Goal: Information Seeking & Learning: Learn about a topic

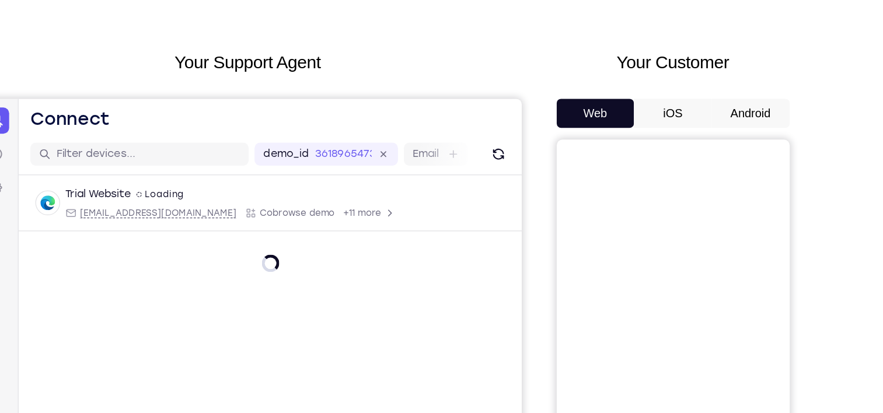
click at [743, 173] on button "Android" at bounding box center [737, 163] width 62 height 23
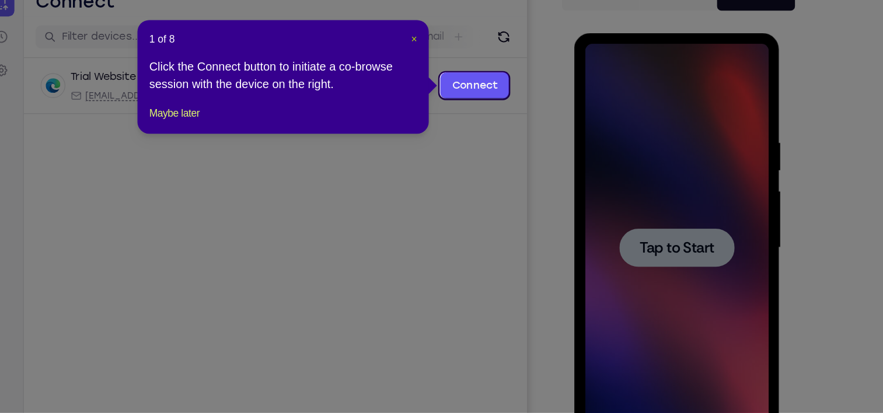
click at [462, 113] on span "×" at bounding box center [463, 113] width 5 height 9
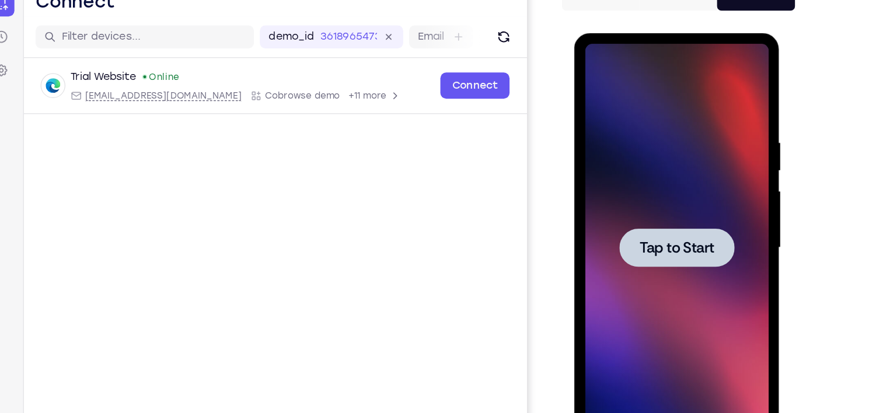
scroll to position [84, 0]
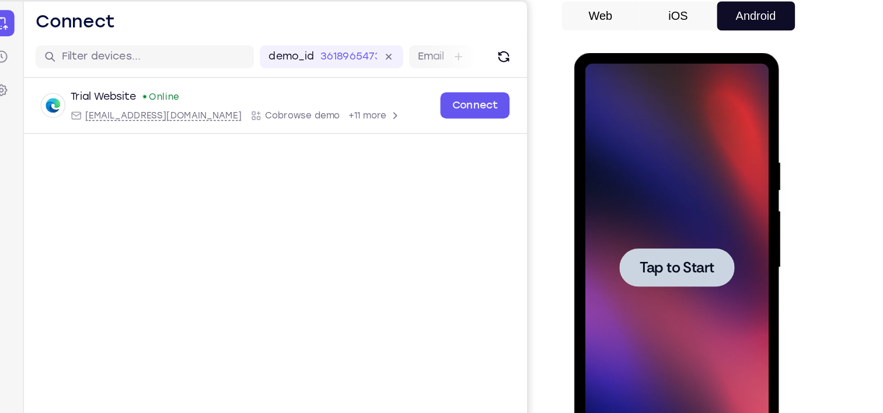
click at [624, 233] on div at bounding box center [656, 224] width 92 height 31
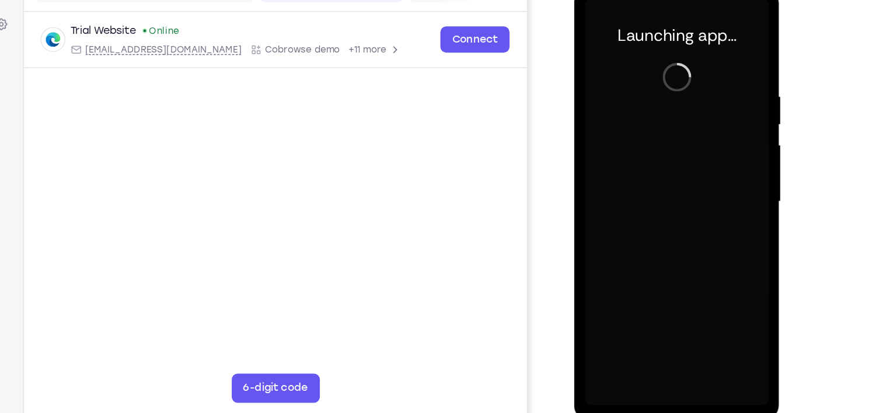
scroll to position [122, 0]
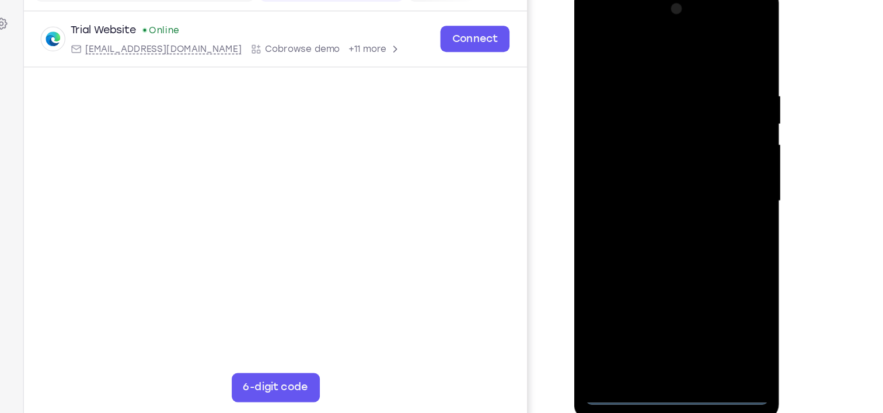
click at [655, 313] on div at bounding box center [655, 158] width 147 height 327
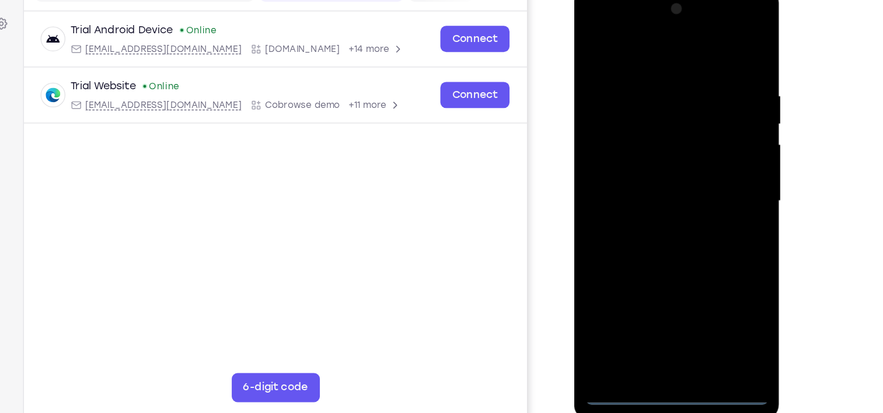
scroll to position [121, 0]
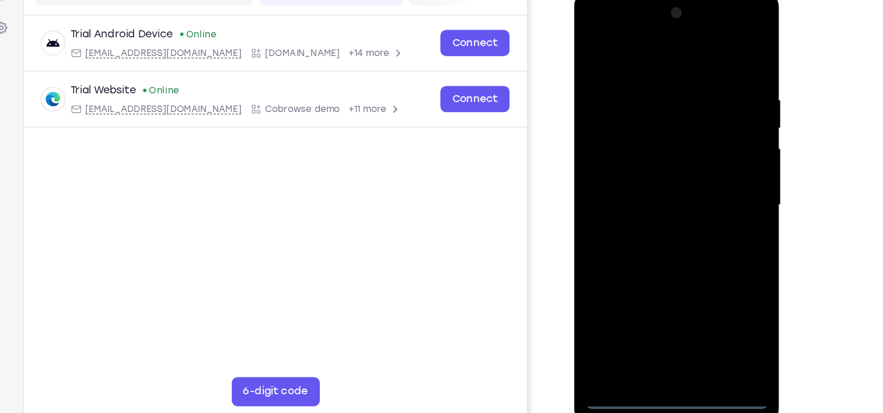
click at [699, 271] on div at bounding box center [655, 162] width 147 height 327
click at [630, 50] on div at bounding box center [655, 162] width 147 height 327
click at [664, 46] on div at bounding box center [655, 162] width 147 height 327
click at [705, 162] on div at bounding box center [655, 162] width 147 height 327
click at [645, 182] on div at bounding box center [655, 162] width 147 height 327
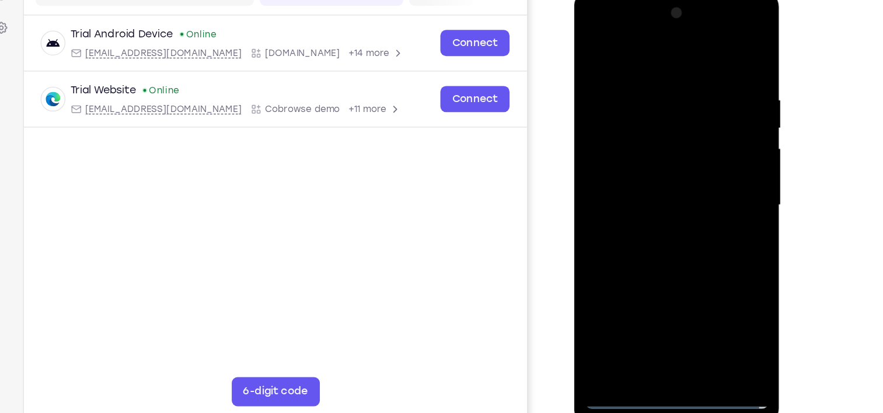
click at [648, 148] on div at bounding box center [655, 162] width 147 height 327
click at [644, 138] on div at bounding box center [655, 162] width 147 height 327
click at [714, 83] on div at bounding box center [655, 162] width 147 height 327
click at [665, 202] on div at bounding box center [655, 162] width 147 height 327
drag, startPoint x: 615, startPoint y: 47, endPoint x: 742, endPoint y: 35, distance: 127.8
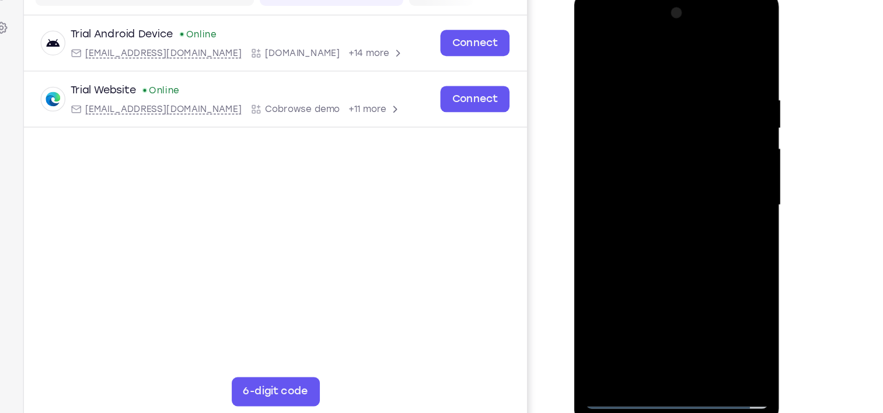
click at [740, 35] on html "Online web based iOS Simulators and Android Emulators. Run iPhone, iPad, Mobile…" at bounding box center [657, 166] width 166 height 350
click at [704, 221] on div at bounding box center [655, 162] width 147 height 327
click at [689, 294] on div at bounding box center [655, 162] width 147 height 327
click at [646, 227] on div at bounding box center [655, 162] width 147 height 327
click at [645, 136] on div at bounding box center [655, 162] width 147 height 327
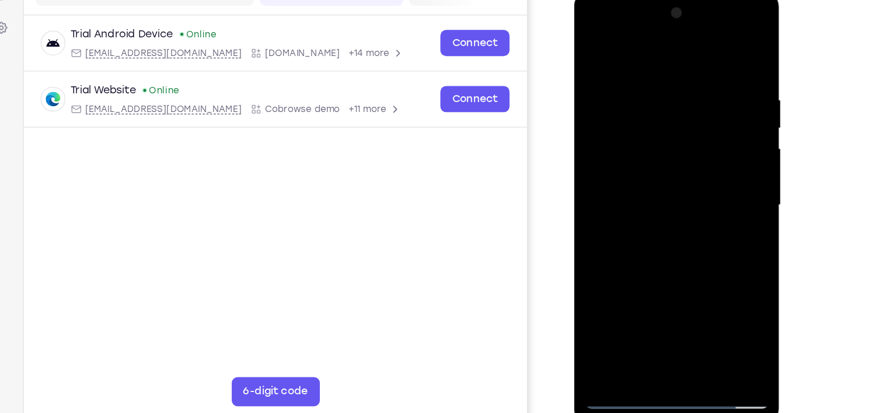
click at [594, 49] on div at bounding box center [655, 162] width 147 height 327
click at [629, 303] on div at bounding box center [655, 162] width 147 height 327
click at [647, 48] on div at bounding box center [655, 162] width 147 height 327
click at [630, 145] on div at bounding box center [655, 162] width 147 height 327
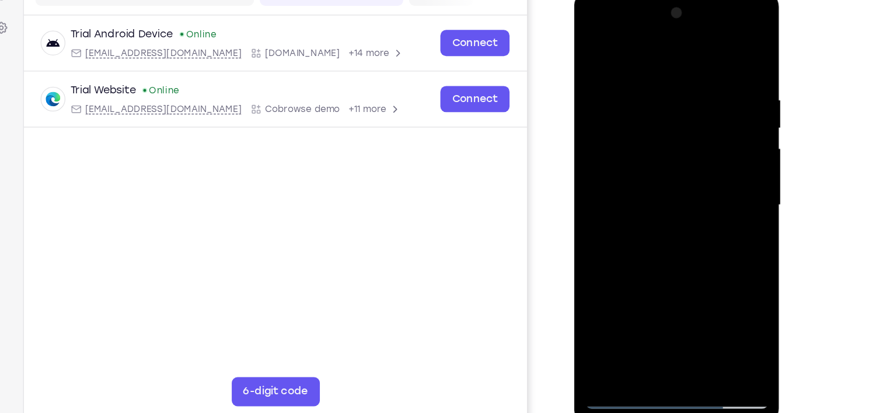
click at [597, 75] on div at bounding box center [655, 162] width 147 height 327
click at [595, 42] on div at bounding box center [655, 162] width 147 height 327
click at [627, 149] on div at bounding box center [655, 162] width 147 height 327
click at [626, 148] on div at bounding box center [655, 162] width 147 height 327
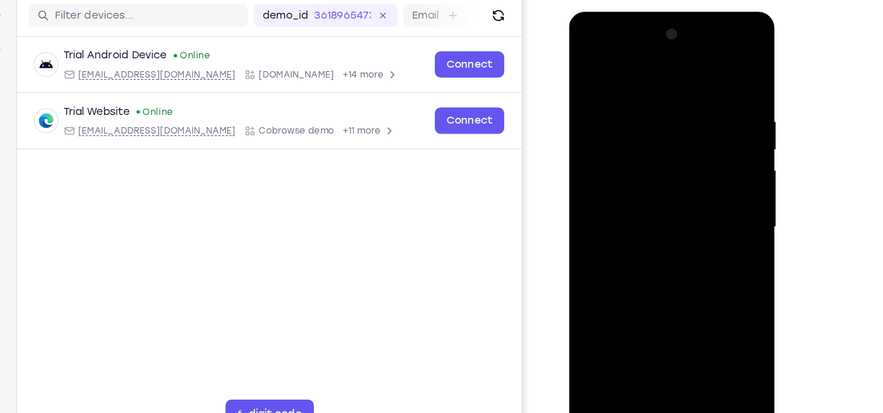
click at [591, 64] on div at bounding box center [650, 183] width 147 height 327
click at [619, 128] on div at bounding box center [650, 183] width 147 height 327
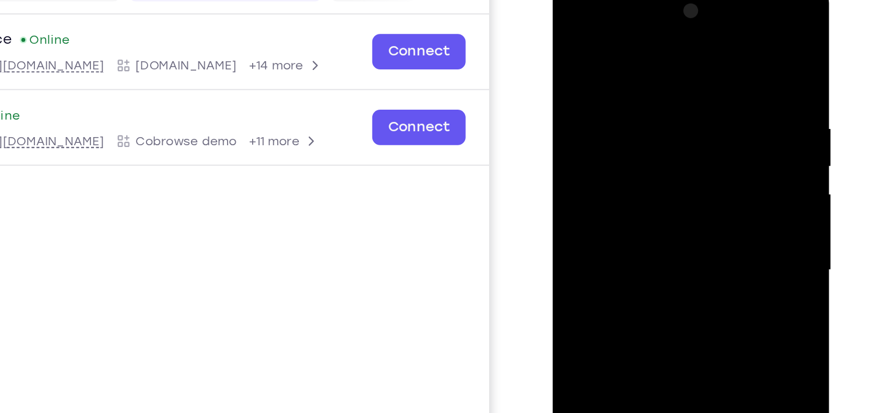
click at [571, 34] on div at bounding box center [634, 153] width 147 height 327
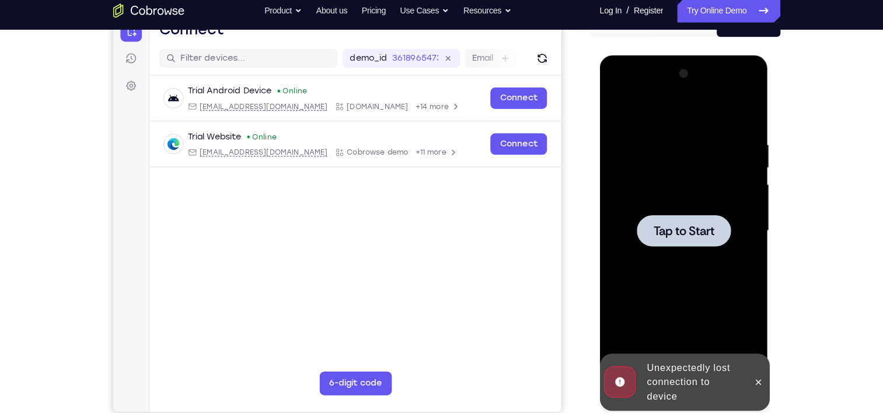
scroll to position [136, 0]
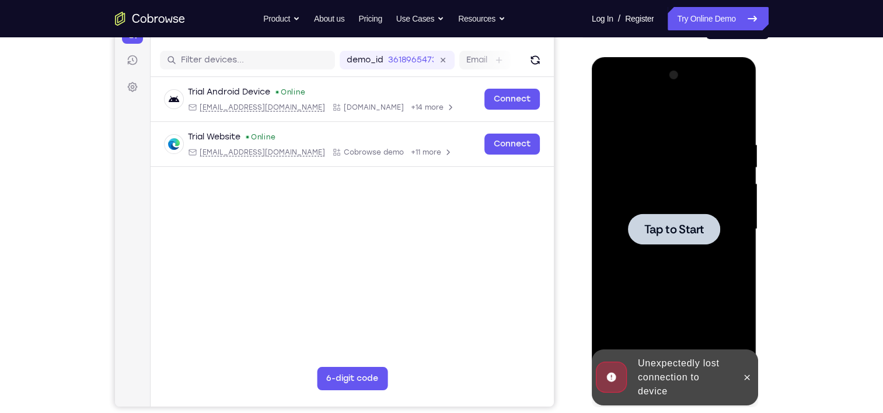
click at [689, 230] on span "Tap to Start" at bounding box center [674, 230] width 60 height 12
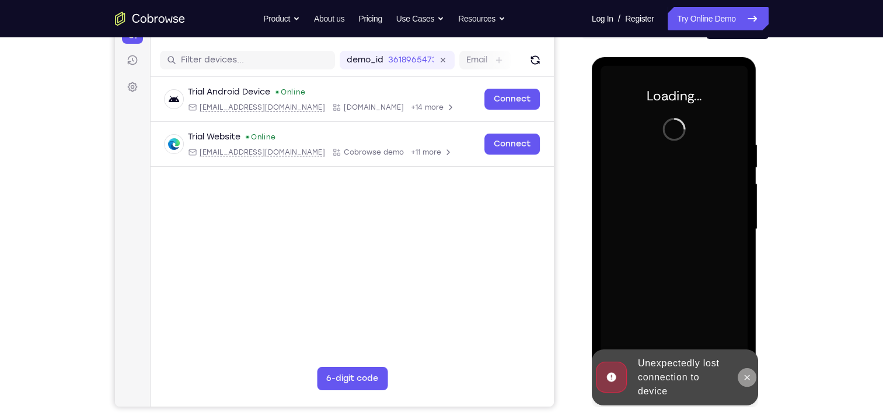
click at [745, 376] on icon at bounding box center [747, 377] width 5 height 5
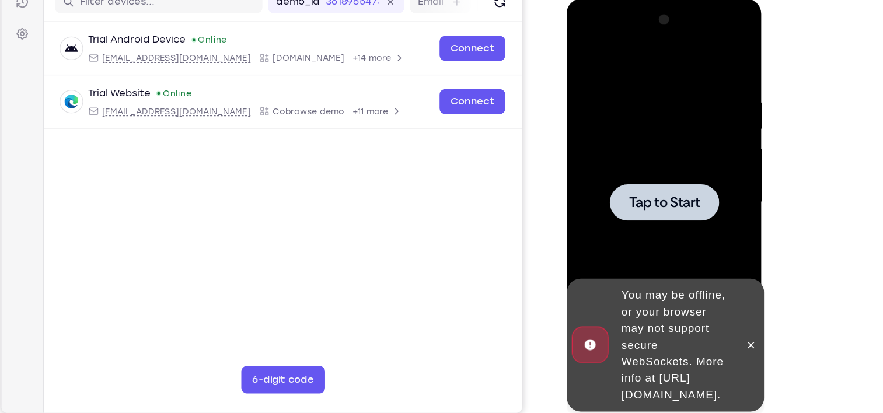
click at [631, 145] on div at bounding box center [648, 171] width 147 height 327
click at [641, 165] on span "Tap to Start" at bounding box center [649, 171] width 60 height 12
click at [727, 282] on button at bounding box center [722, 291] width 19 height 19
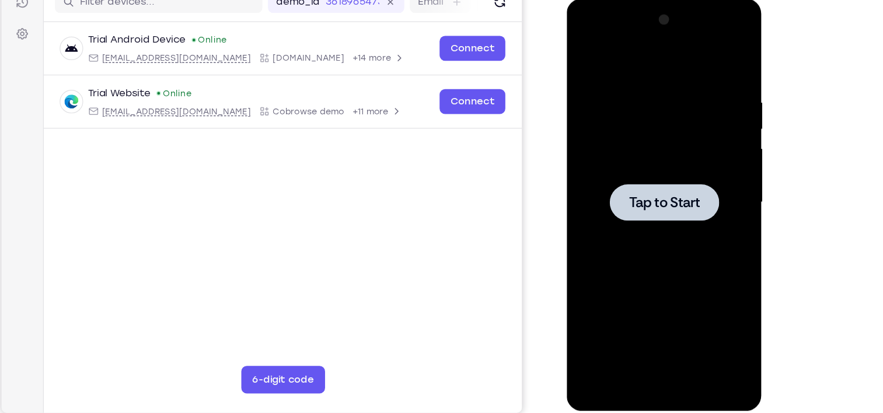
click at [639, 150] on div at bounding box center [648, 171] width 147 height 327
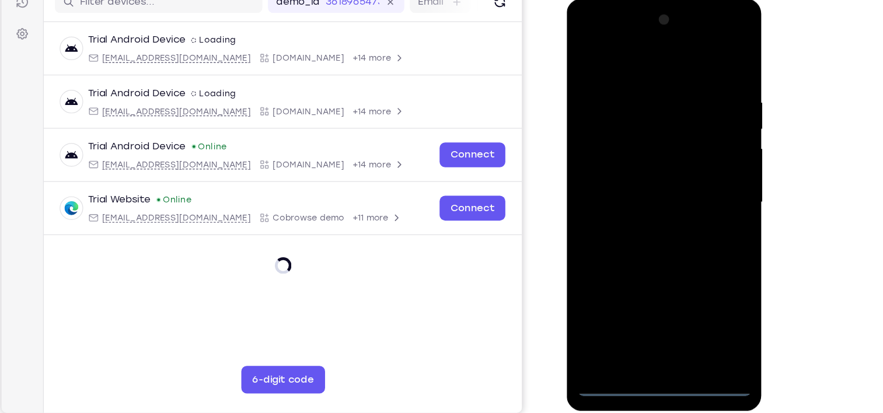
click at [651, 325] on div at bounding box center [648, 171] width 147 height 327
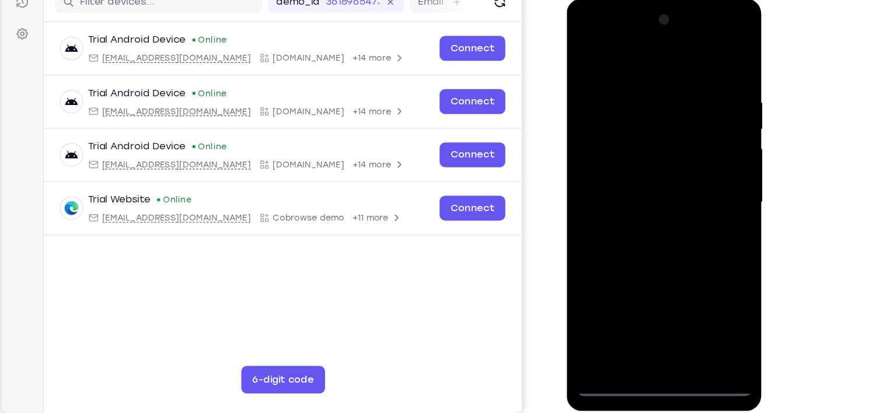
click at [695, 271] on div at bounding box center [648, 171] width 147 height 327
click at [640, 55] on div at bounding box center [648, 171] width 147 height 327
click at [693, 162] on div at bounding box center [648, 171] width 147 height 327
click at [663, 309] on div at bounding box center [648, 171] width 147 height 327
click at [638, 158] on div at bounding box center [648, 171] width 147 height 327
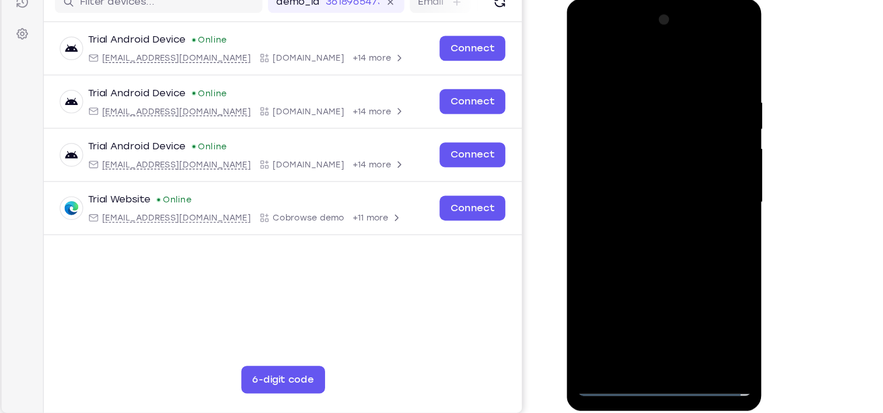
click at [633, 144] on div at bounding box center [648, 171] width 147 height 327
click at [699, 71] on div at bounding box center [648, 171] width 147 height 327
click at [665, 212] on div at bounding box center [648, 171] width 147 height 327
drag, startPoint x: 605, startPoint y: 58, endPoint x: 754, endPoint y: 53, distance: 149.5
click at [733, 53] on html "Online web based iOS Simulators and Android Emulators. Run iPhone, iPad, Mobile…" at bounding box center [650, 174] width 166 height 350
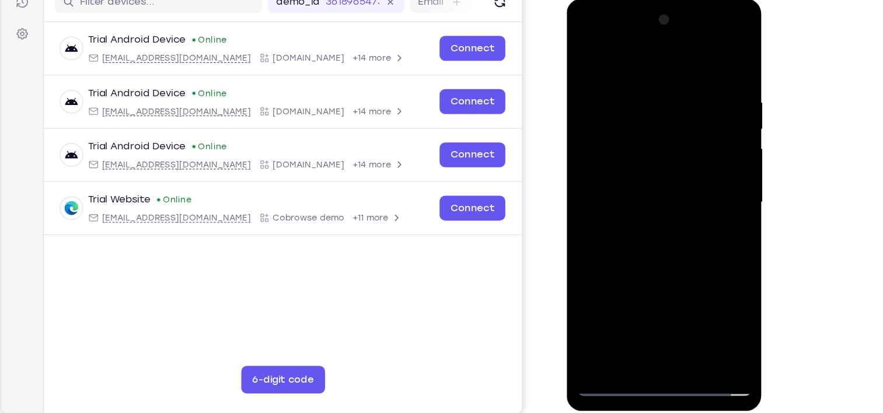
click at [627, 68] on div at bounding box center [648, 171] width 147 height 327
click at [708, 74] on div at bounding box center [648, 171] width 147 height 327
click at [633, 78] on div at bounding box center [648, 171] width 147 height 327
click at [705, 57] on div at bounding box center [648, 171] width 147 height 327
click at [681, 309] on div at bounding box center [648, 171] width 147 height 327
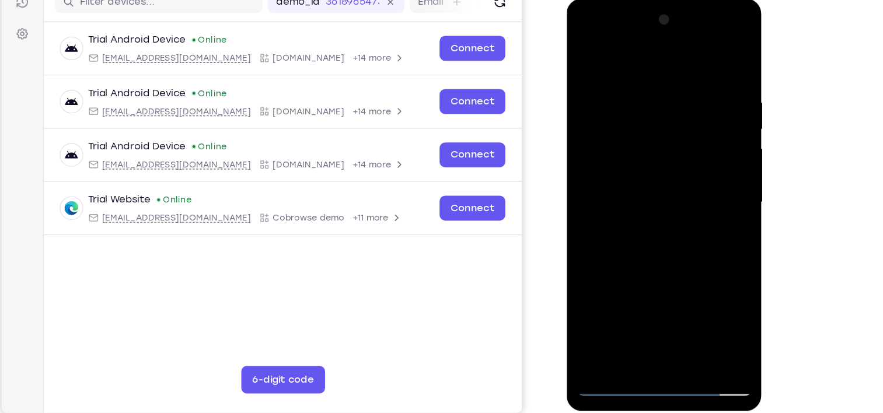
click at [634, 233] on div at bounding box center [648, 171] width 147 height 327
click at [582, 51] on div at bounding box center [648, 171] width 147 height 327
click at [679, 311] on div at bounding box center [648, 171] width 147 height 327
click at [591, 46] on div at bounding box center [648, 171] width 147 height 327
click at [709, 53] on div at bounding box center [648, 171] width 147 height 327
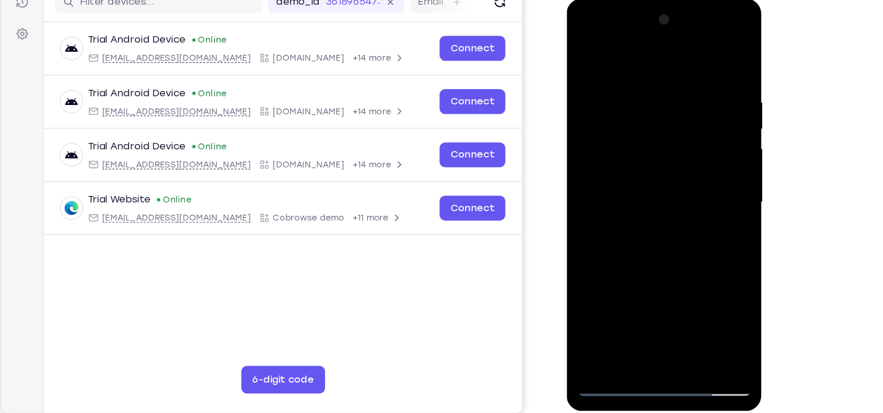
click at [588, 52] on div at bounding box center [648, 171] width 147 height 327
click at [623, 306] on div at bounding box center [648, 171] width 147 height 327
click at [635, 52] on div at bounding box center [648, 171] width 147 height 327
click at [614, 155] on div at bounding box center [648, 171] width 147 height 327
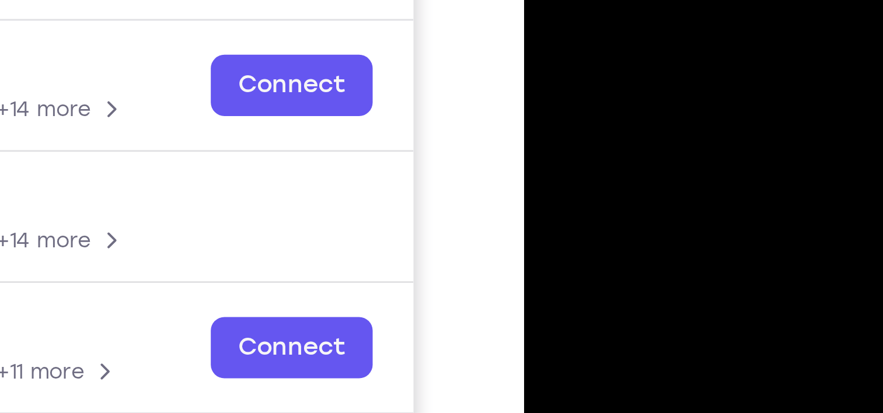
click at [590, 0] on div at bounding box center [606, 4] width 147 height 327
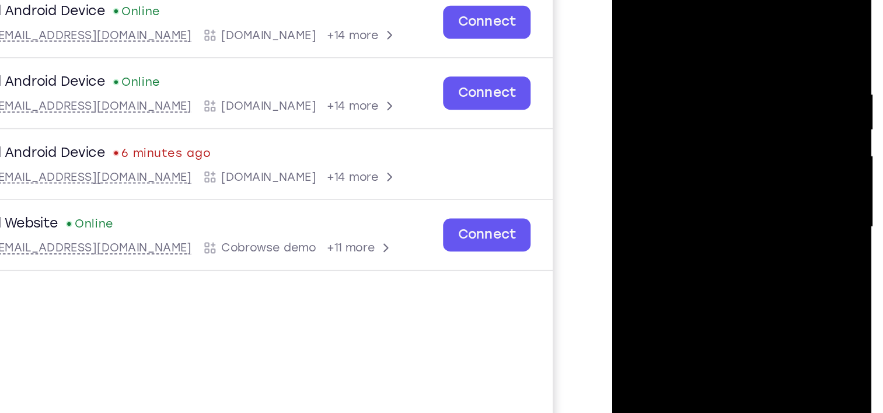
click at [632, 11] on div at bounding box center [695, 128] width 147 height 327
click at [658, 25] on div at bounding box center [695, 128] width 147 height 327
click at [682, 46] on div at bounding box center [695, 128] width 147 height 327
click at [632, 7] on div at bounding box center [695, 128] width 147 height 327
click at [652, 50] on div at bounding box center [695, 128] width 147 height 327
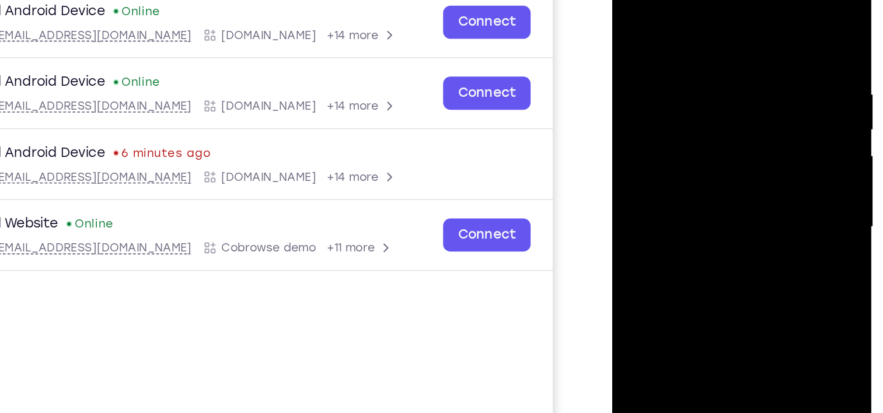
click at [687, 46] on div at bounding box center [695, 128] width 147 height 327
click at [633, 8] on div at bounding box center [695, 128] width 147 height 327
click at [669, 70] on div at bounding box center [695, 128] width 147 height 327
click at [637, 12] on div at bounding box center [695, 128] width 147 height 327
click at [676, 83] on div at bounding box center [695, 128] width 147 height 327
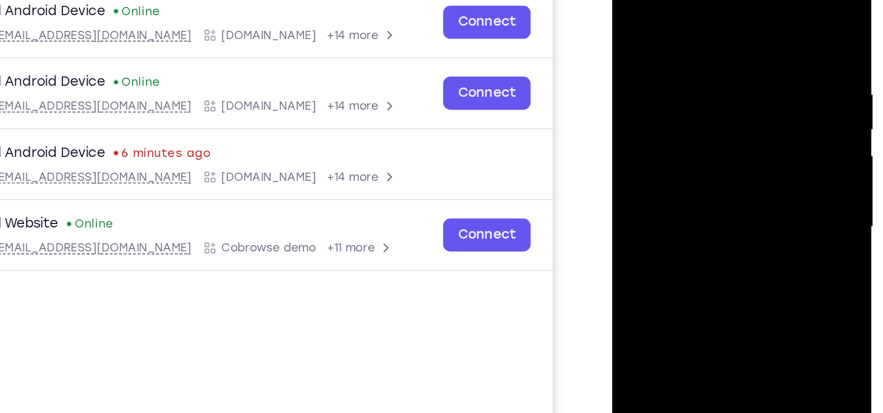
click at [704, 53] on div at bounding box center [695, 128] width 147 height 327
click at [630, 11] on div at bounding box center [695, 128] width 147 height 327
click at [738, 7] on div at bounding box center [695, 128] width 147 height 327
click at [687, 48] on div at bounding box center [695, 128] width 147 height 327
click at [696, 53] on div at bounding box center [695, 128] width 147 height 327
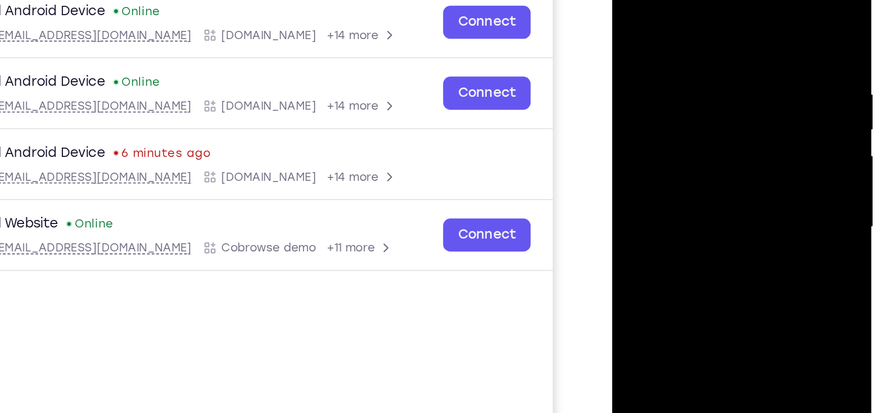
click at [632, 11] on div at bounding box center [695, 128] width 147 height 327
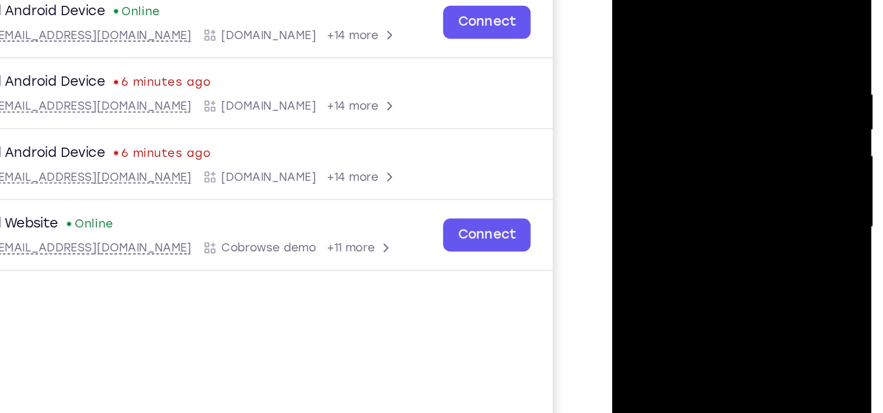
drag, startPoint x: 668, startPoint y: 132, endPoint x: 680, endPoint y: 44, distance: 88.3
click at [680, 44] on div at bounding box center [695, 128] width 147 height 327
drag, startPoint x: 708, startPoint y: 50, endPoint x: 716, endPoint y: 156, distance: 107.1
click at [716, 156] on div at bounding box center [695, 128] width 147 height 327
click at [658, 53] on div at bounding box center [695, 128] width 147 height 327
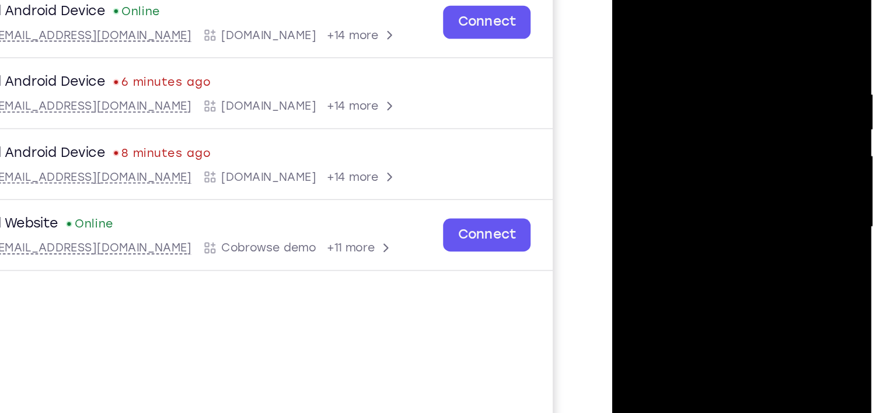
click at [686, 53] on div at bounding box center [695, 128] width 147 height 327
click at [635, 13] on div at bounding box center [695, 128] width 147 height 327
click at [664, 114] on div at bounding box center [695, 128] width 147 height 327
click at [636, 13] on div at bounding box center [695, 128] width 147 height 327
click at [660, 92] on div at bounding box center [695, 128] width 147 height 327
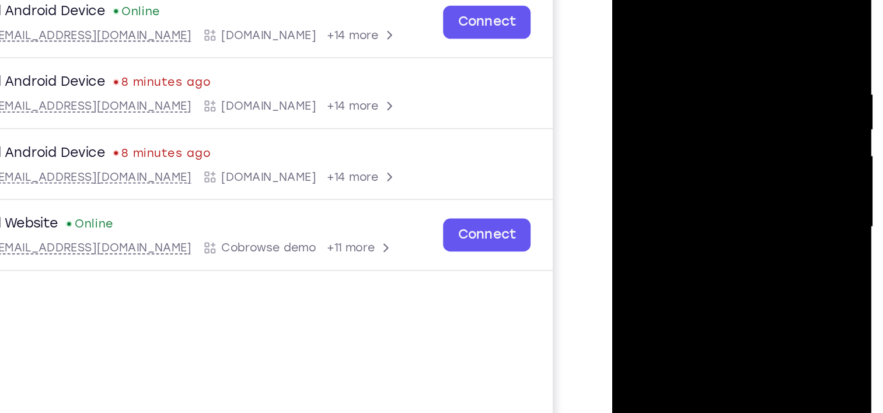
click at [687, 51] on div at bounding box center [695, 128] width 147 height 327
click at [630, 8] on div at bounding box center [695, 128] width 147 height 327
click at [634, 12] on div at bounding box center [695, 128] width 147 height 327
drag, startPoint x: 651, startPoint y: 72, endPoint x: 647, endPoint y: 28, distance: 44.5
click at [647, 28] on div at bounding box center [695, 128] width 147 height 327
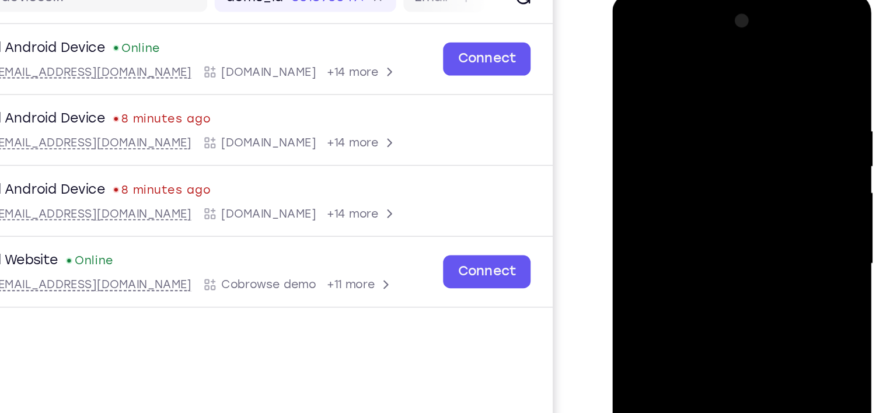
click at [627, 47] on div at bounding box center [695, 165] width 147 height 327
click at [631, 45] on div at bounding box center [695, 165] width 147 height 327
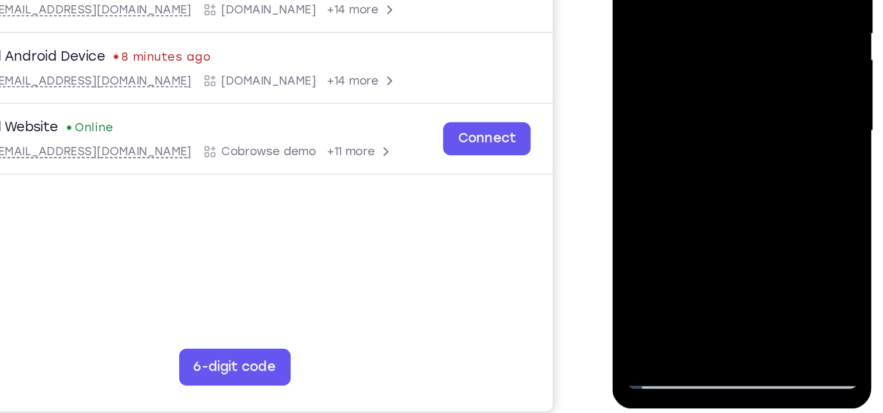
click at [650, 184] on div at bounding box center [695, 32] width 147 height 327
click at [653, 186] on div at bounding box center [695, 32] width 147 height 327
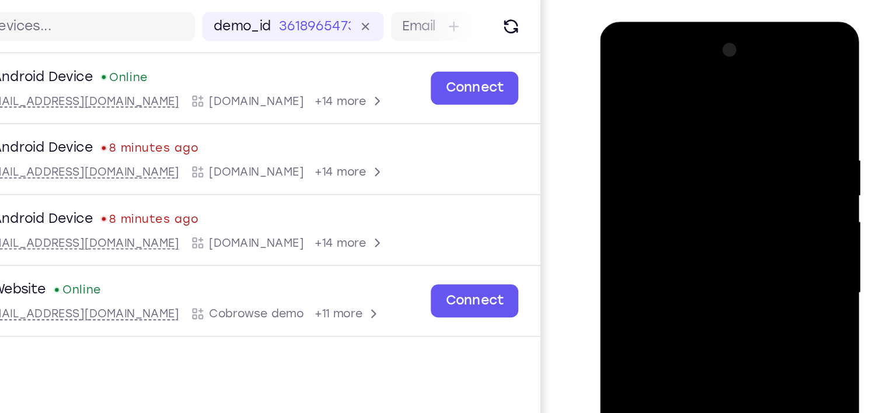
click at [728, 71] on div at bounding box center [682, 193] width 147 height 327
click at [727, 75] on div at bounding box center [682, 193] width 147 height 327
drag, startPoint x: 636, startPoint y: 195, endPoint x: 668, endPoint y: 61, distance: 137.6
click at [668, 61] on div at bounding box center [682, 193] width 147 height 327
click at [620, 128] on div at bounding box center [682, 193] width 147 height 327
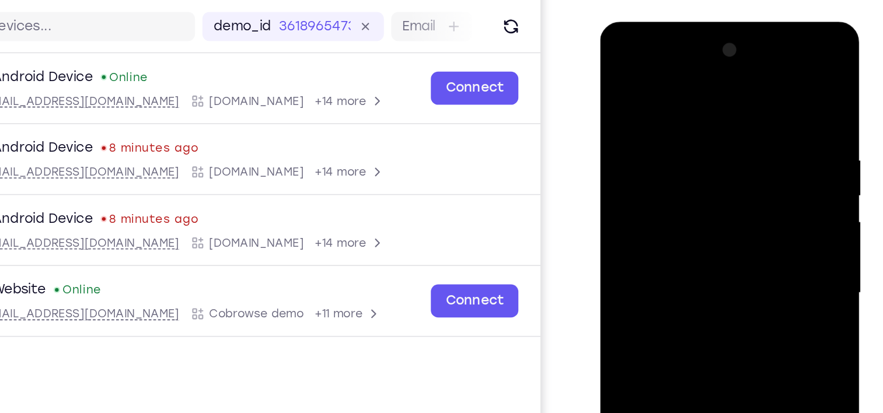
click at [642, 174] on div at bounding box center [682, 193] width 147 height 327
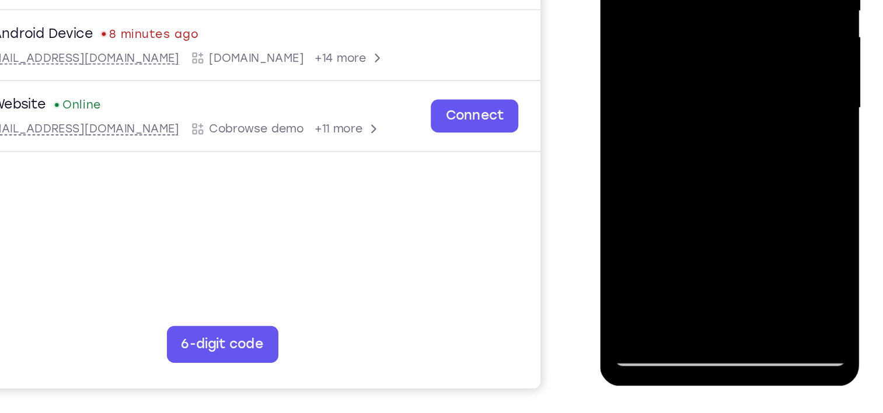
scroll to position [145, 0]
click at [635, 148] on div at bounding box center [682, 9] width 147 height 327
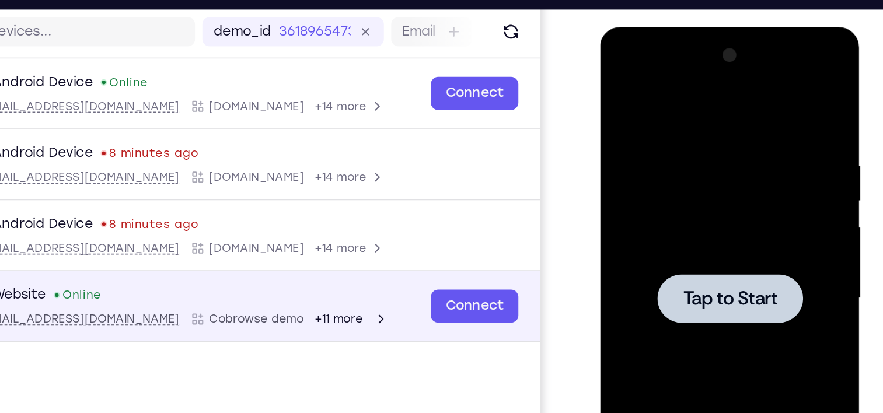
scroll to position [145, 0]
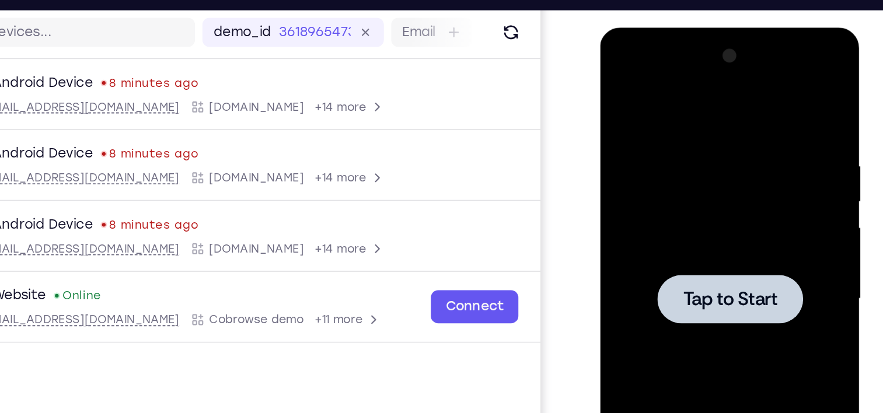
click at [655, 175] on div at bounding box center [682, 199] width 147 height 327
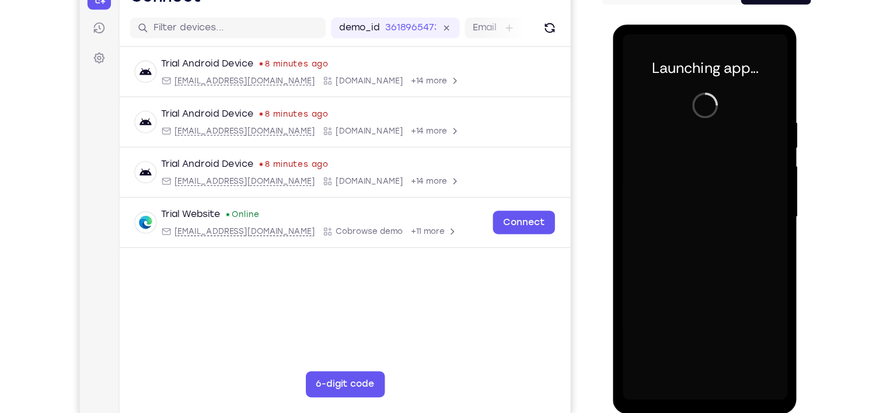
scroll to position [130, 0]
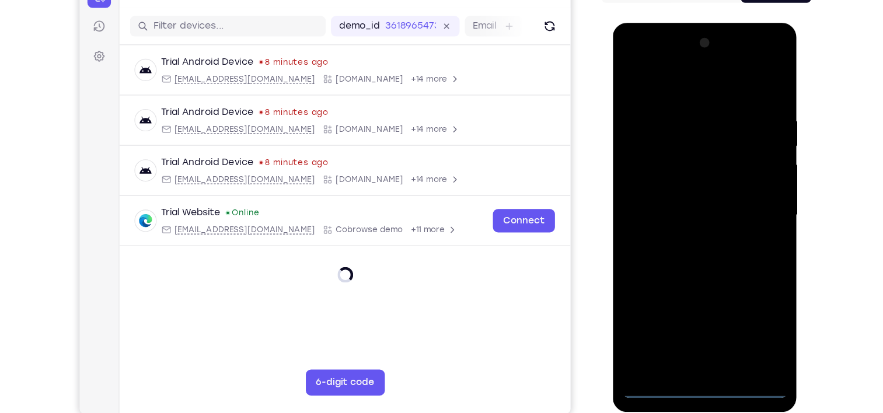
click at [696, 347] on div at bounding box center [695, 195] width 147 height 327
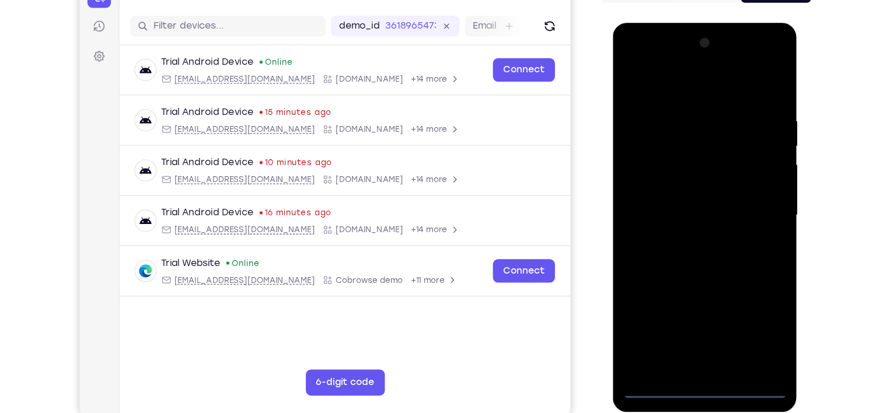
click at [747, 305] on div at bounding box center [695, 195] width 147 height 327
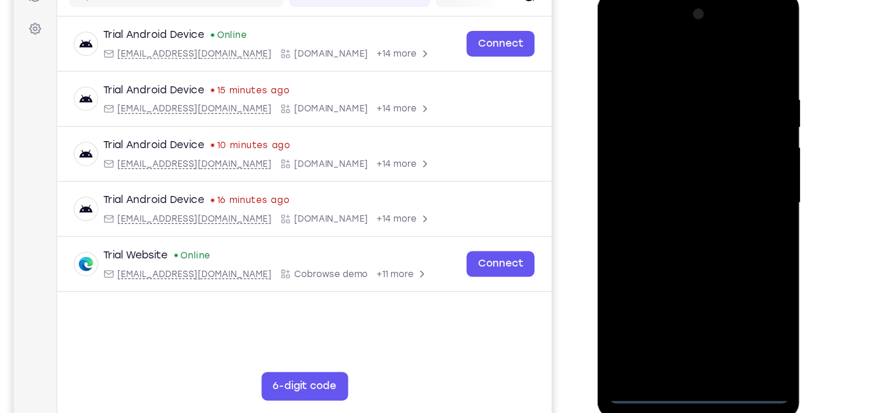
scroll to position [131, 0]
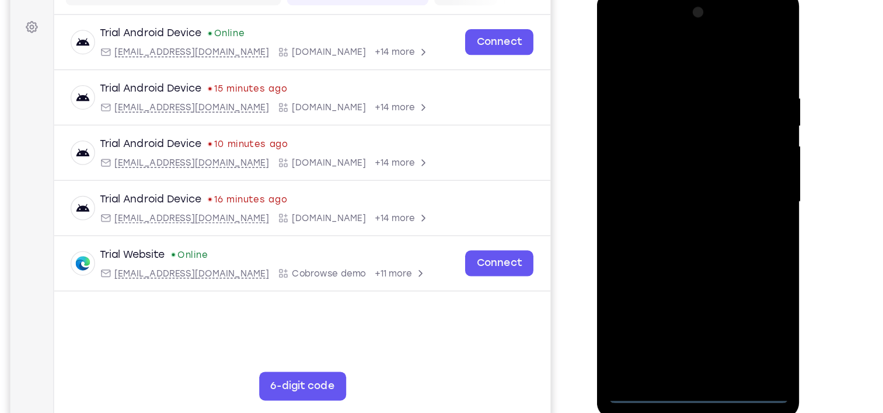
click at [731, 273] on div at bounding box center [679, 162] width 147 height 327
click at [688, 57] on div at bounding box center [679, 162] width 147 height 327
click at [731, 154] on div at bounding box center [679, 162] width 147 height 327
click at [669, 182] on div at bounding box center [679, 162] width 147 height 327
click at [688, 151] on div at bounding box center [679, 162] width 147 height 327
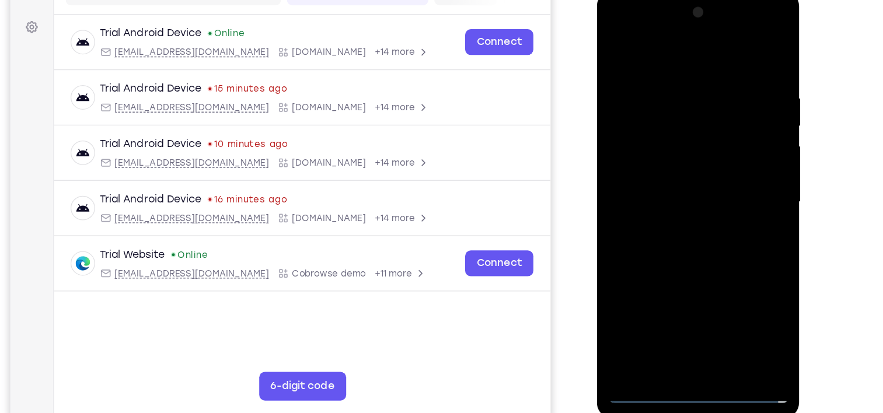
click at [679, 145] on div at bounding box center [679, 162] width 147 height 327
click at [721, 94] on div at bounding box center [679, 162] width 147 height 327
click at [697, 196] on div at bounding box center [679, 162] width 147 height 327
drag, startPoint x: 637, startPoint y: 44, endPoint x: 787, endPoint y: 46, distance: 150.0
click at [763, 46] on html "Online web based iOS Simulators and Android Emulators. Run iPhone, iPad, Mobile…" at bounding box center [680, 166] width 166 height 350
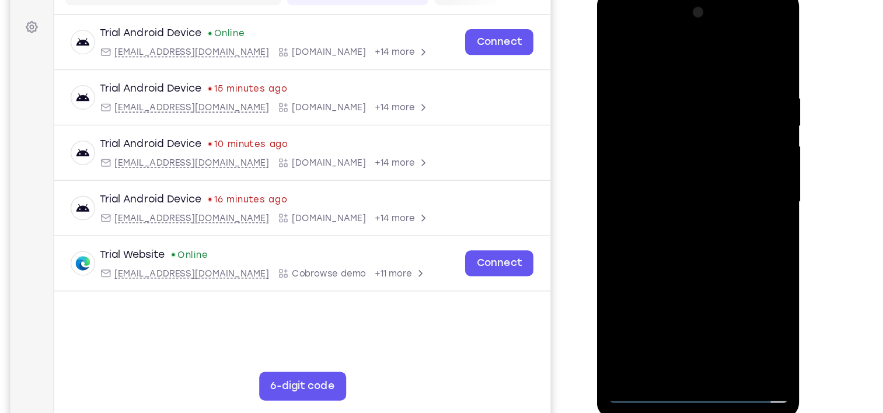
click at [736, 106] on div at bounding box center [679, 162] width 147 height 327
click at [738, 58] on div at bounding box center [679, 162] width 147 height 327
click at [709, 299] on div at bounding box center [679, 162] width 147 height 327
click at [700, 226] on div at bounding box center [679, 162] width 147 height 327
drag, startPoint x: 700, startPoint y: 282, endPoint x: 714, endPoint y: 48, distance: 235.0
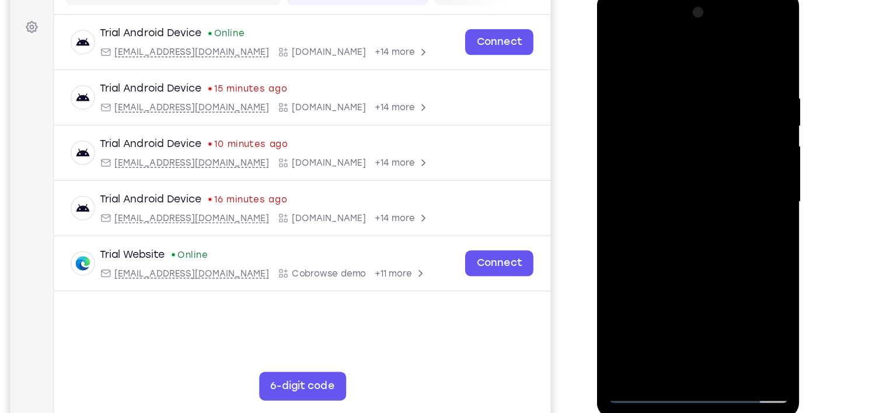
click at [714, 48] on div at bounding box center [679, 162] width 147 height 327
drag, startPoint x: 683, startPoint y: 271, endPoint x: 702, endPoint y: 69, distance: 202.8
click at [702, 69] on div at bounding box center [679, 162] width 147 height 327
drag, startPoint x: 671, startPoint y: 259, endPoint x: 688, endPoint y: 28, distance: 231.8
click at [688, 28] on div at bounding box center [679, 162] width 147 height 327
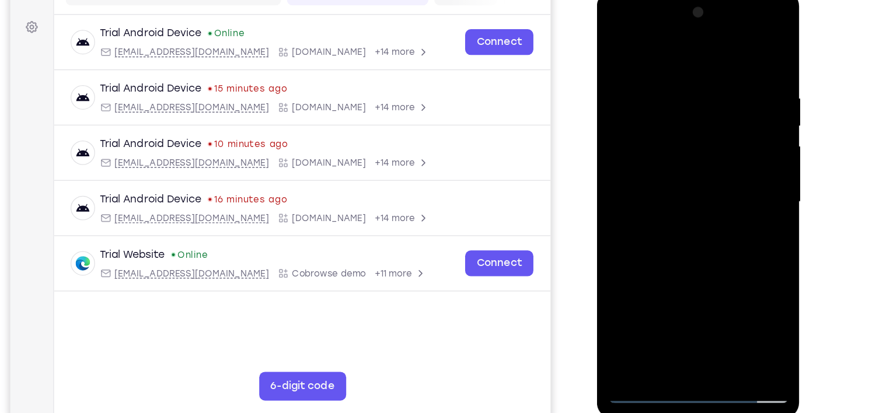
drag, startPoint x: 670, startPoint y: 278, endPoint x: 672, endPoint y: 11, distance: 267.3
click at [672, 11] on div at bounding box center [679, 162] width 147 height 327
drag, startPoint x: 669, startPoint y: 264, endPoint x: 663, endPoint y: 28, distance: 236.5
click at [663, 28] on div at bounding box center [679, 162] width 147 height 327
drag, startPoint x: 658, startPoint y: 284, endPoint x: 677, endPoint y: -9, distance: 293.0
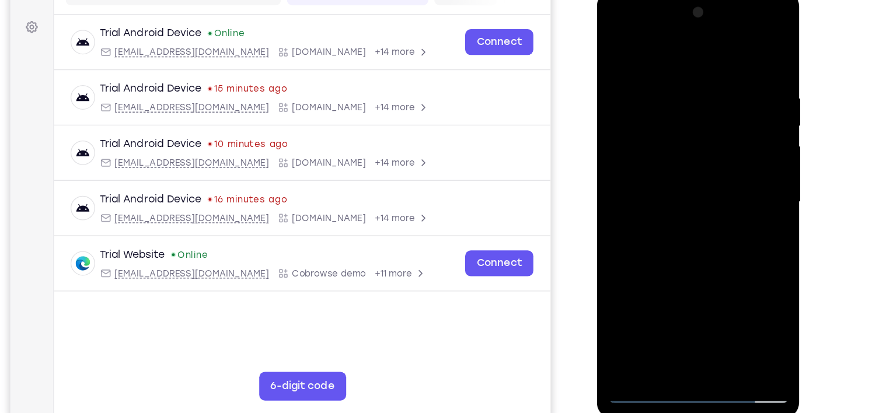
click at [677, 0] on div at bounding box center [679, 165] width 165 height 348
drag, startPoint x: 681, startPoint y: 285, endPoint x: 690, endPoint y: 69, distance: 216.1
click at [690, 69] on div at bounding box center [679, 162] width 147 height 327
drag, startPoint x: 681, startPoint y: 275, endPoint x: 700, endPoint y: -18, distance: 294.2
click at [700, 0] on html "Online web based iOS Simulators and Android Emulators. Run iPhone, iPad, Mobile…" at bounding box center [680, 166] width 166 height 350
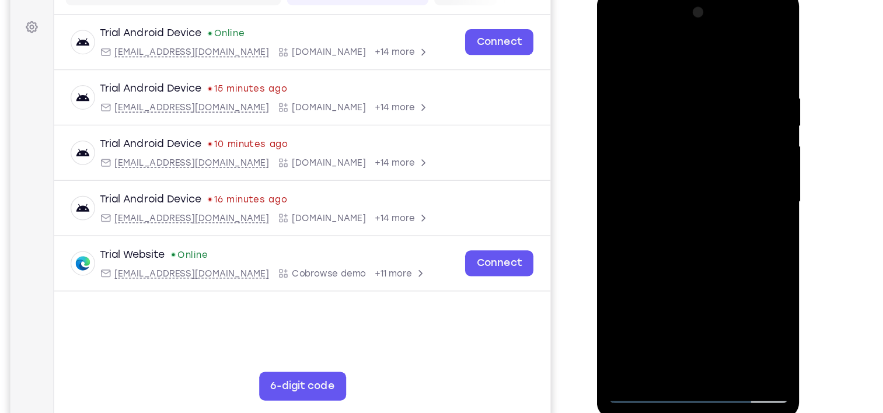
drag, startPoint x: 675, startPoint y: 268, endPoint x: 695, endPoint y: 27, distance: 241.3
click at [695, 27] on div at bounding box center [679, 162] width 147 height 327
drag, startPoint x: 681, startPoint y: 281, endPoint x: 689, endPoint y: 51, distance: 230.1
click at [689, 51] on div at bounding box center [679, 162] width 147 height 327
drag, startPoint x: 681, startPoint y: 292, endPoint x: 700, endPoint y: 85, distance: 208.7
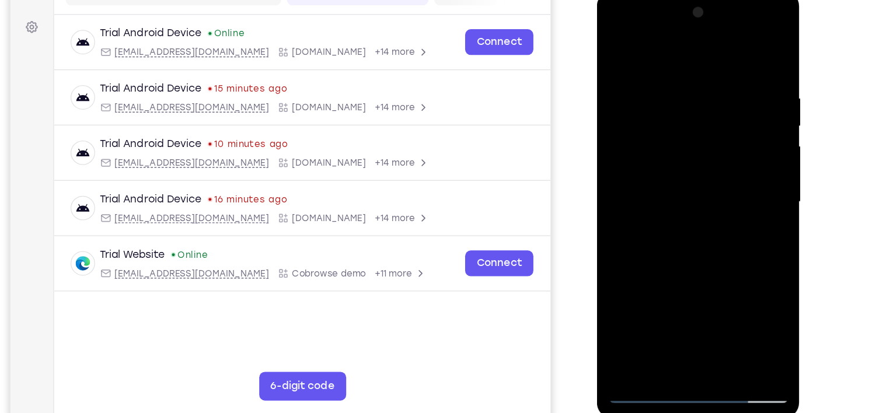
click at [700, 85] on div at bounding box center [679, 162] width 147 height 327
drag, startPoint x: 679, startPoint y: 289, endPoint x: 684, endPoint y: 86, distance: 203.2
click at [684, 86] on div at bounding box center [679, 162] width 147 height 327
drag, startPoint x: 681, startPoint y: 272, endPoint x: 688, endPoint y: 73, distance: 199.1
click at [688, 73] on div at bounding box center [679, 162] width 147 height 327
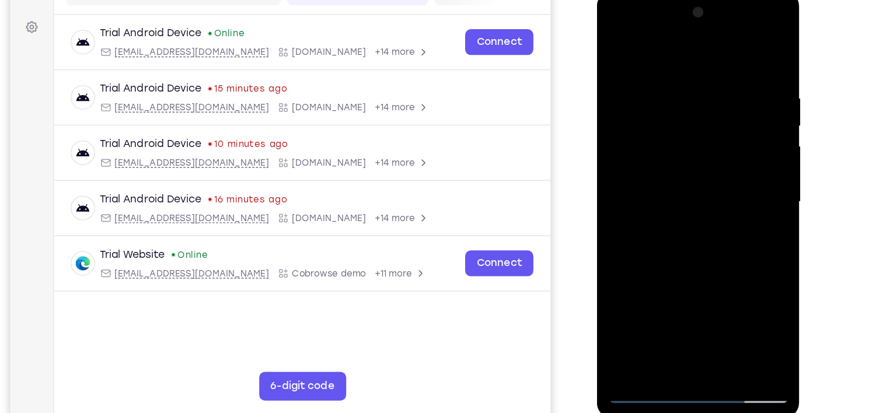
drag, startPoint x: 681, startPoint y: 274, endPoint x: 693, endPoint y: 87, distance: 187.2
click at [693, 87] on div at bounding box center [679, 162] width 147 height 327
drag, startPoint x: 681, startPoint y: 284, endPoint x: 690, endPoint y: 85, distance: 199.2
click at [690, 85] on div at bounding box center [679, 162] width 147 height 327
drag, startPoint x: 686, startPoint y: 293, endPoint x: 711, endPoint y: 117, distance: 177.4
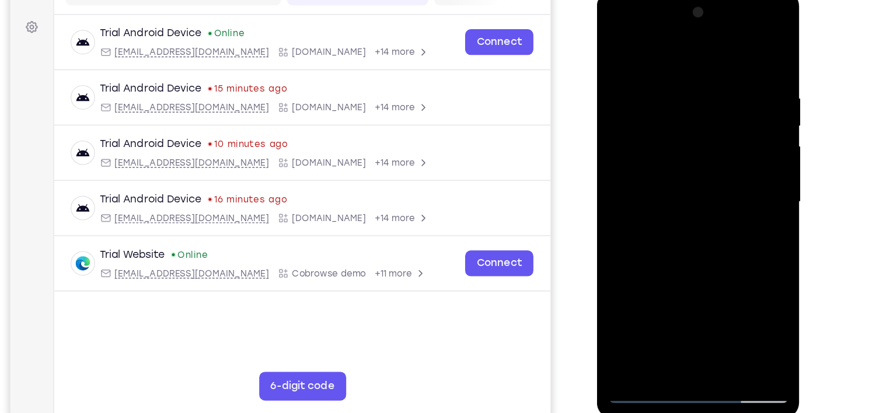
click at [711, 117] on div at bounding box center [679, 162] width 147 height 327
drag, startPoint x: 690, startPoint y: 279, endPoint x: 704, endPoint y: 123, distance: 157.0
click at [704, 123] on div at bounding box center [679, 162] width 147 height 327
drag, startPoint x: 695, startPoint y: 281, endPoint x: 707, endPoint y: 121, distance: 160.4
click at [707, 121] on div at bounding box center [679, 162] width 147 height 327
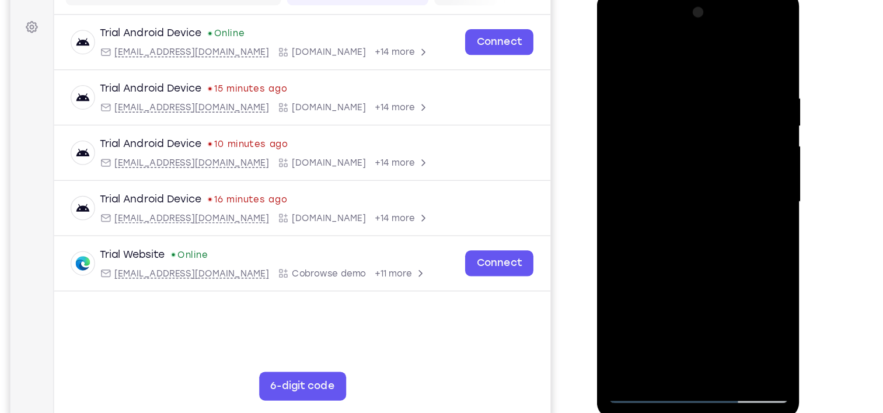
drag, startPoint x: 690, startPoint y: 275, endPoint x: 706, endPoint y: 86, distance: 190.3
click at [706, 86] on div at bounding box center [679, 162] width 147 height 327
drag, startPoint x: 689, startPoint y: 281, endPoint x: 717, endPoint y: 81, distance: 202.1
click at [717, 81] on div at bounding box center [679, 162] width 147 height 327
drag, startPoint x: 693, startPoint y: 261, endPoint x: 706, endPoint y: 107, distance: 154.6
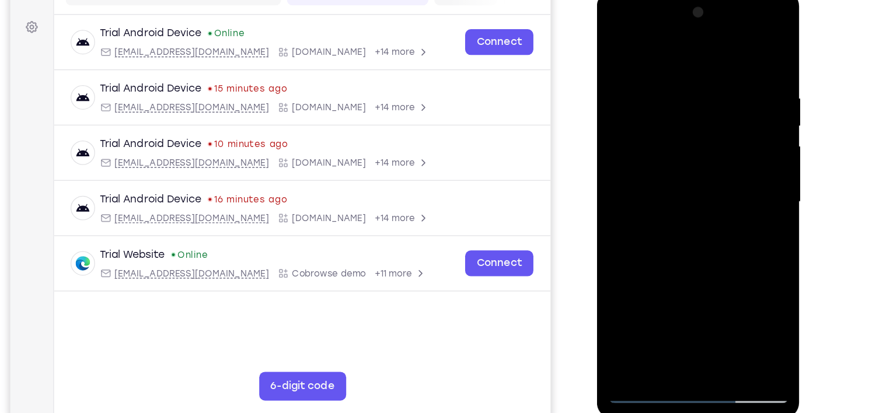
click at [706, 107] on div at bounding box center [679, 162] width 147 height 327
click at [688, 63] on div at bounding box center [679, 162] width 147 height 327
click at [641, 88] on div at bounding box center [679, 162] width 147 height 327
click at [618, 46] on div at bounding box center [679, 162] width 147 height 327
click at [618, 55] on div at bounding box center [679, 162] width 147 height 327
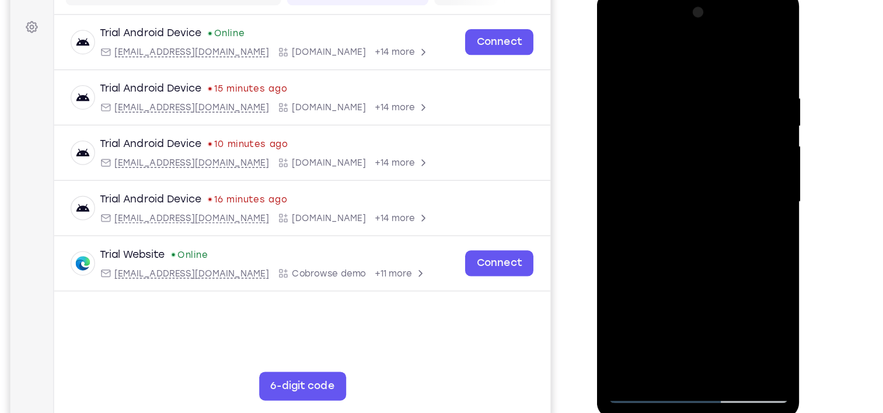
drag, startPoint x: 657, startPoint y: 298, endPoint x: 681, endPoint y: -51, distance: 349.8
click at [681, 0] on html "Online web based iOS Simulators and Android Emulators. Run iPhone, iPad, Mobile…" at bounding box center [680, 166] width 166 height 350
drag, startPoint x: 653, startPoint y: 297, endPoint x: 659, endPoint y: -19, distance: 316.4
click at [659, 0] on html "Online web based iOS Simulators and Android Emulators. Run iPhone, iPad, Mobile…" at bounding box center [680, 166] width 166 height 350
drag, startPoint x: 656, startPoint y: 272, endPoint x: 684, endPoint y: -51, distance: 324.5
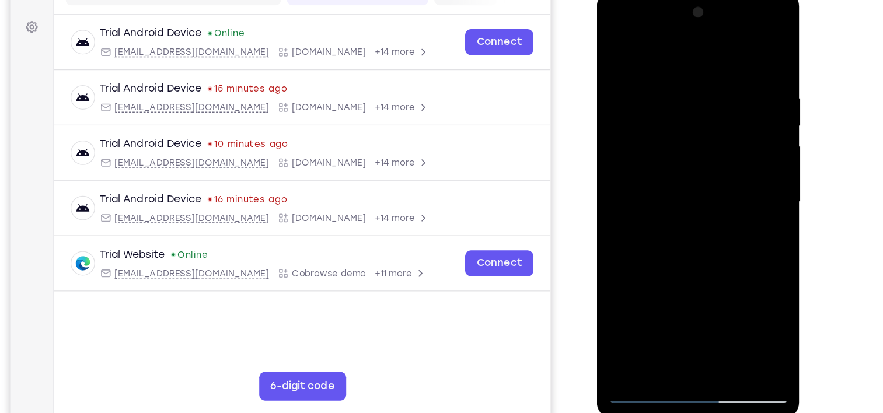
click at [684, 0] on html "Online web based iOS Simulators and Android Emulators. Run iPhone, iPad, Mobile…" at bounding box center [680, 166] width 166 height 350
drag, startPoint x: 653, startPoint y: 302, endPoint x: 678, endPoint y: 73, distance: 230.7
click at [678, 73] on div at bounding box center [679, 162] width 147 height 327
drag, startPoint x: 673, startPoint y: 281, endPoint x: 675, endPoint y: 90, distance: 190.9
click at [675, 90] on div at bounding box center [679, 162] width 147 height 327
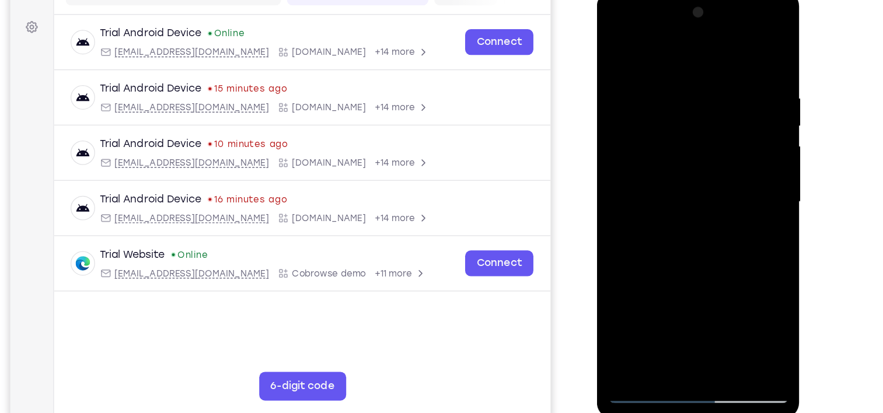
drag, startPoint x: 673, startPoint y: 280, endPoint x: 690, endPoint y: 85, distance: 196.2
click at [690, 85] on div at bounding box center [679, 162] width 147 height 327
drag, startPoint x: 673, startPoint y: 159, endPoint x: 679, endPoint y: 62, distance: 97.7
click at [679, 62] on div at bounding box center [679, 162] width 147 height 327
drag, startPoint x: 671, startPoint y: 284, endPoint x: 675, endPoint y: 82, distance: 201.4
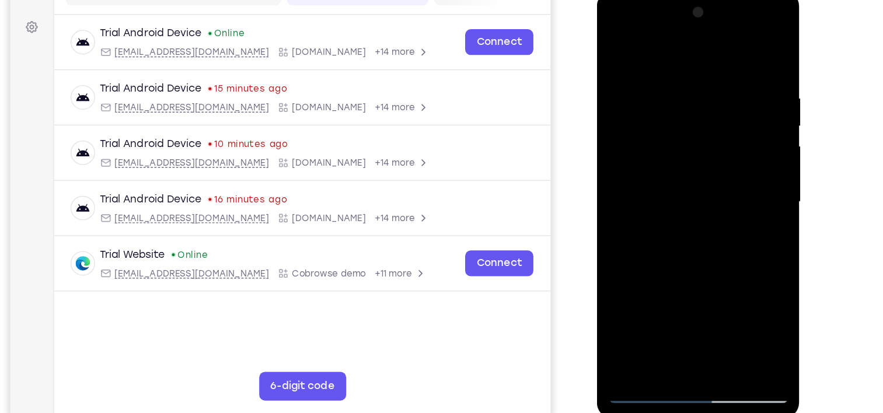
click at [675, 82] on div at bounding box center [679, 162] width 147 height 327
drag, startPoint x: 678, startPoint y: 278, endPoint x: 688, endPoint y: 83, distance: 194.6
click at [688, 83] on div at bounding box center [679, 162] width 147 height 327
click at [645, 284] on div at bounding box center [679, 162] width 147 height 327
click at [660, 43] on div at bounding box center [679, 162] width 147 height 327
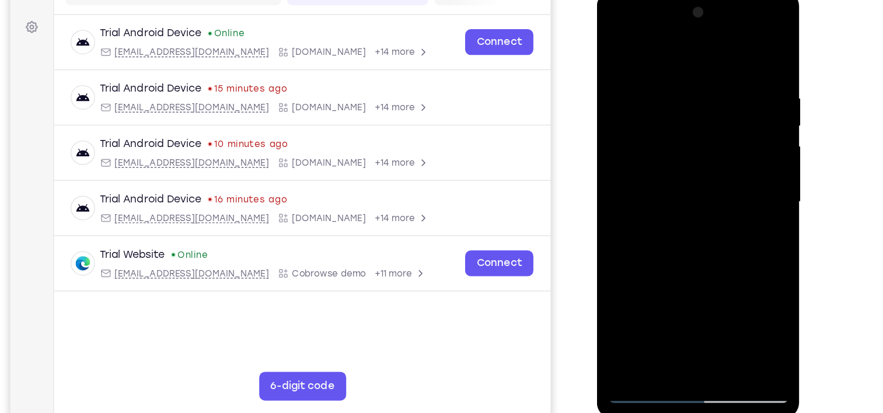
click at [660, 86] on div at bounding box center [679, 162] width 147 height 327
click at [695, 239] on div at bounding box center [679, 162] width 147 height 327
click at [623, 302] on div at bounding box center [679, 162] width 147 height 327
click at [657, 81] on div at bounding box center [679, 162] width 147 height 327
click at [741, 52] on div at bounding box center [679, 162] width 147 height 327
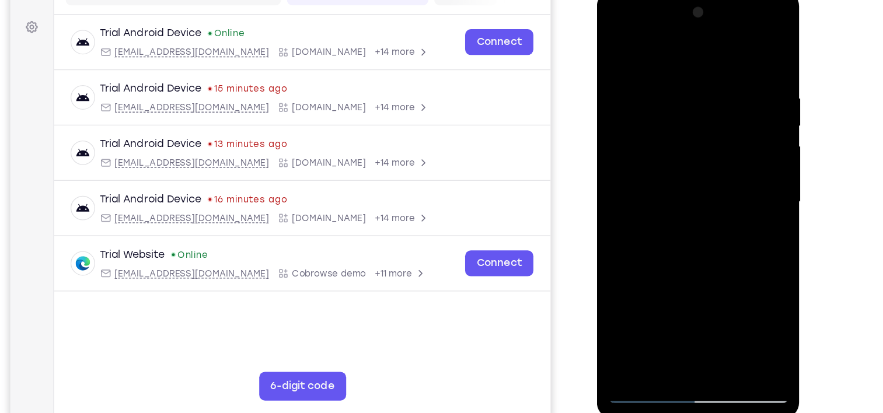
drag, startPoint x: 711, startPoint y: 261, endPoint x: 725, endPoint y: 40, distance: 221.1
click at [725, 40] on div at bounding box center [679, 162] width 147 height 327
drag, startPoint x: 708, startPoint y: 242, endPoint x: 727, endPoint y: 74, distance: 169.1
click at [727, 74] on div at bounding box center [679, 162] width 147 height 327
drag, startPoint x: 704, startPoint y: 210, endPoint x: 729, endPoint y: 58, distance: 153.8
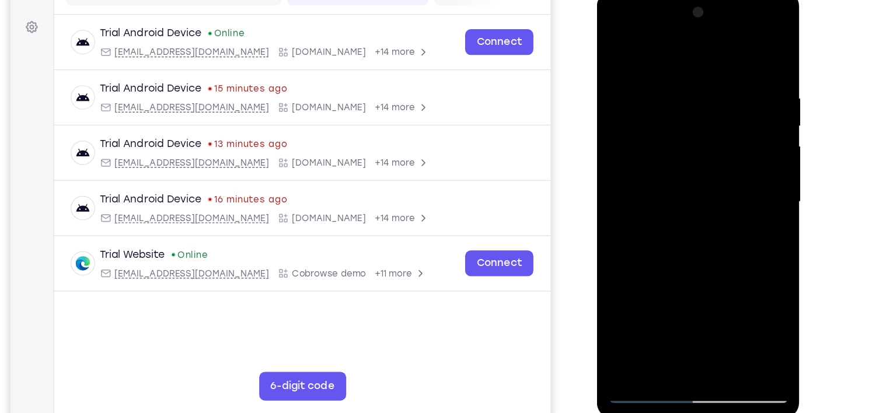
click at [729, 58] on div at bounding box center [679, 162] width 147 height 327
click at [745, 133] on div at bounding box center [679, 162] width 147 height 327
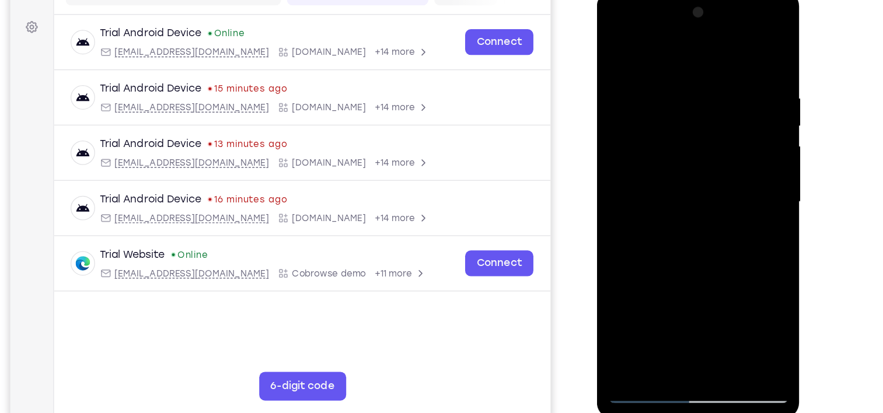
click at [609, 222] on div at bounding box center [679, 162] width 147 height 327
drag, startPoint x: 663, startPoint y: 236, endPoint x: 690, endPoint y: 89, distance: 150.2
click at [690, 89] on div at bounding box center [679, 162] width 147 height 327
drag, startPoint x: 688, startPoint y: 210, endPoint x: 707, endPoint y: 55, distance: 155.9
click at [707, 55] on div at bounding box center [679, 162] width 147 height 327
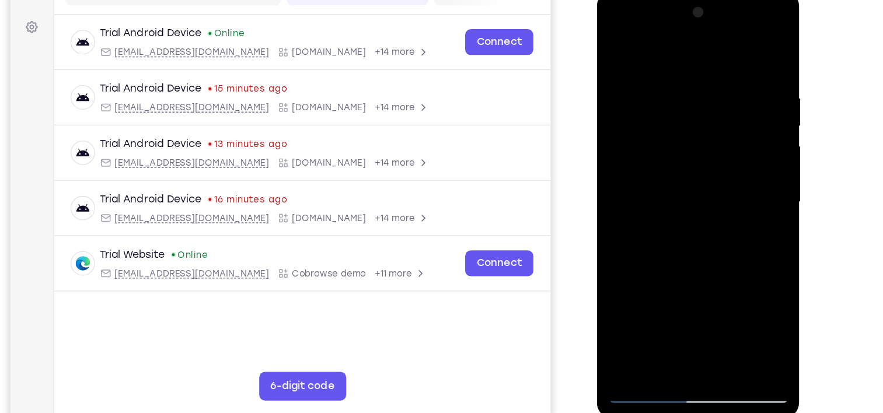
drag, startPoint x: 685, startPoint y: 235, endPoint x: 692, endPoint y: 58, distance: 177.6
click at [692, 58] on div at bounding box center [679, 162] width 147 height 327
click at [655, 298] on div at bounding box center [679, 162] width 147 height 327
click at [667, 43] on div at bounding box center [679, 162] width 147 height 327
drag, startPoint x: 671, startPoint y: 59, endPoint x: 645, endPoint y: 200, distance: 143.6
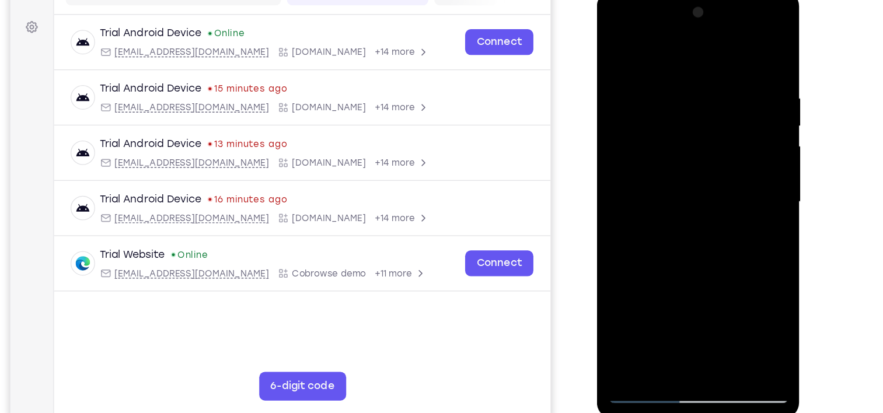
click at [645, 200] on div at bounding box center [679, 162] width 147 height 327
click at [657, 63] on div at bounding box center [679, 162] width 147 height 327
click at [690, 215] on div at bounding box center [679, 162] width 147 height 327
click at [681, 60] on div at bounding box center [679, 162] width 147 height 327
click at [650, 82] on div at bounding box center [679, 162] width 147 height 327
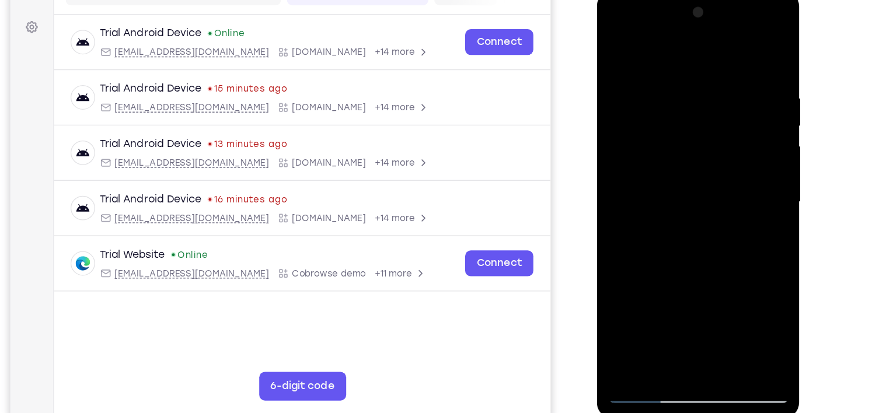
click at [650, 82] on div at bounding box center [679, 162] width 147 height 327
click at [625, 69] on div at bounding box center [679, 162] width 147 height 327
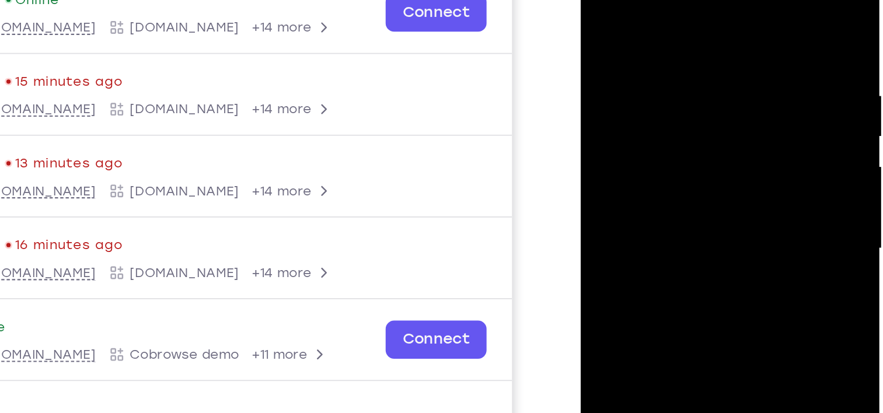
click at [601, 0] on div at bounding box center [662, 108] width 147 height 327
click at [632, 6] on div at bounding box center [662, 108] width 147 height 327
click at [632, 44] on div at bounding box center [662, 108] width 147 height 327
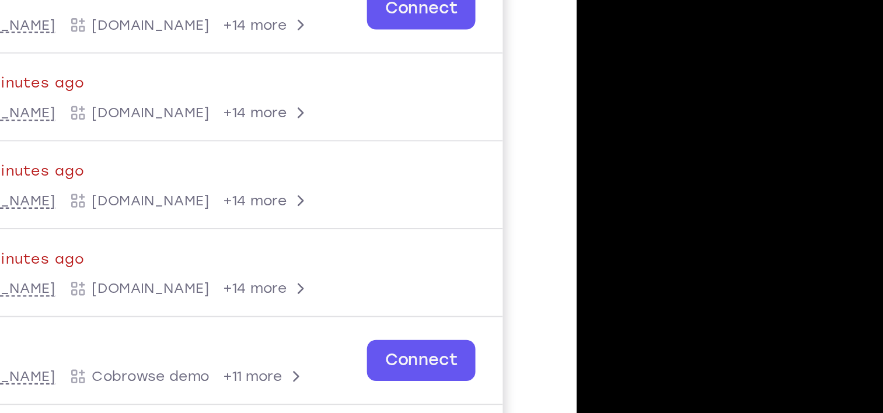
click at [596, 0] on div at bounding box center [658, 99] width 147 height 327
click at [613, 0] on div at bounding box center [658, 99] width 147 height 327
drag, startPoint x: 654, startPoint y: 85, endPoint x: 655, endPoint y: 4, distance: 81.1
click at [655, 4] on div at bounding box center [658, 99] width 147 height 327
drag, startPoint x: 659, startPoint y: 82, endPoint x: 664, endPoint y: -13, distance: 95.3
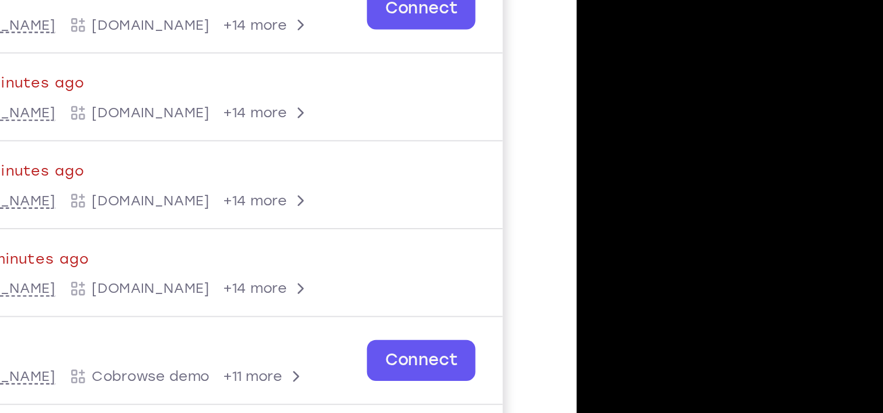
click at [664, 0] on div at bounding box center [658, 99] width 147 height 327
drag, startPoint x: 662, startPoint y: 85, endPoint x: 661, endPoint y: 43, distance: 41.4
click at [661, 43] on div at bounding box center [658, 99] width 147 height 327
drag, startPoint x: 660, startPoint y: 79, endPoint x: 674, endPoint y: 3, distance: 77.1
click at [674, 3] on div at bounding box center [658, 99] width 147 height 327
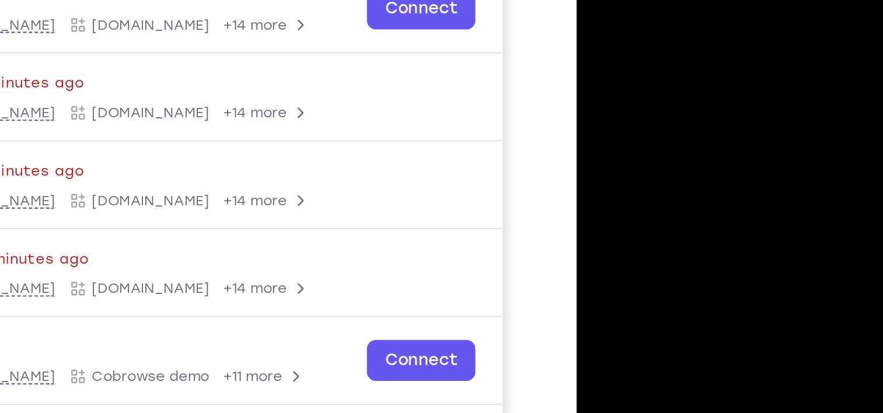
drag, startPoint x: 665, startPoint y: 79, endPoint x: 664, endPoint y: 13, distance: 65.4
click at [664, 13] on div at bounding box center [658, 99] width 147 height 327
drag, startPoint x: 655, startPoint y: 13, endPoint x: 631, endPoint y: 191, distance: 179.0
click at [631, 191] on div at bounding box center [658, 99] width 147 height 327
drag, startPoint x: 662, startPoint y: 0, endPoint x: 631, endPoint y: 191, distance: 193.3
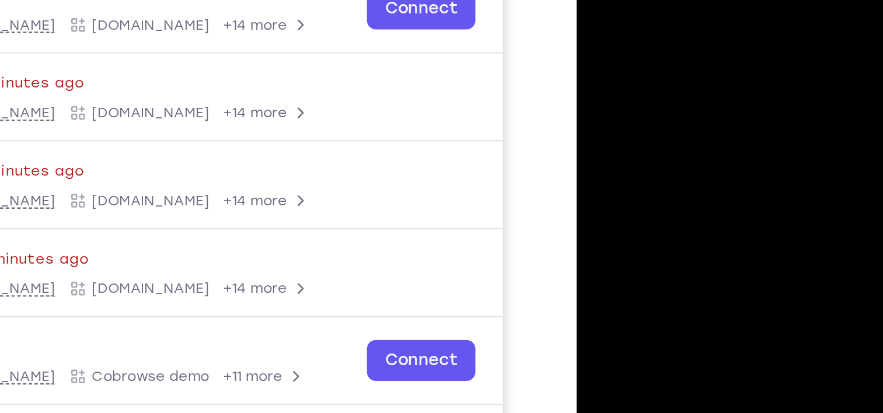
click at [631, 191] on div at bounding box center [658, 99] width 147 height 327
drag, startPoint x: 663, startPoint y: 92, endPoint x: 644, endPoint y: 121, distance: 34.6
click at [644, 121] on div at bounding box center [658, 99] width 147 height 327
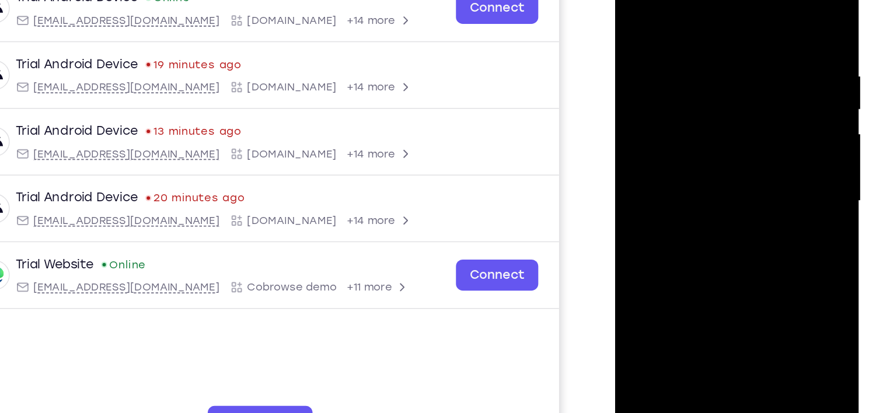
scroll to position [130, 0]
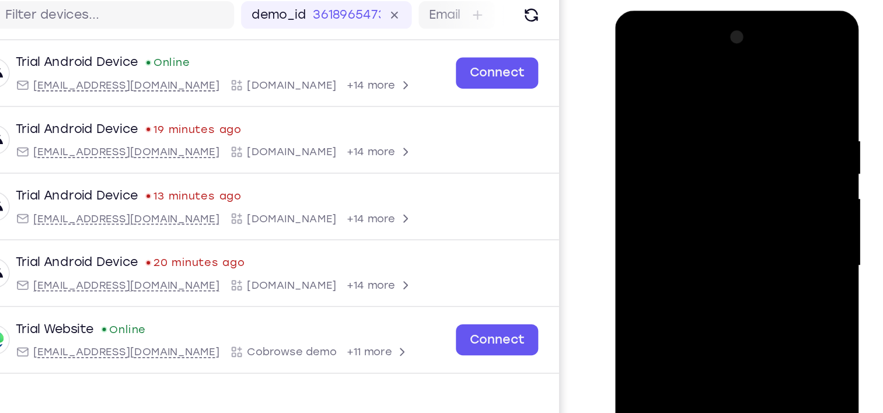
click at [637, 99] on div at bounding box center [697, 182] width 147 height 327
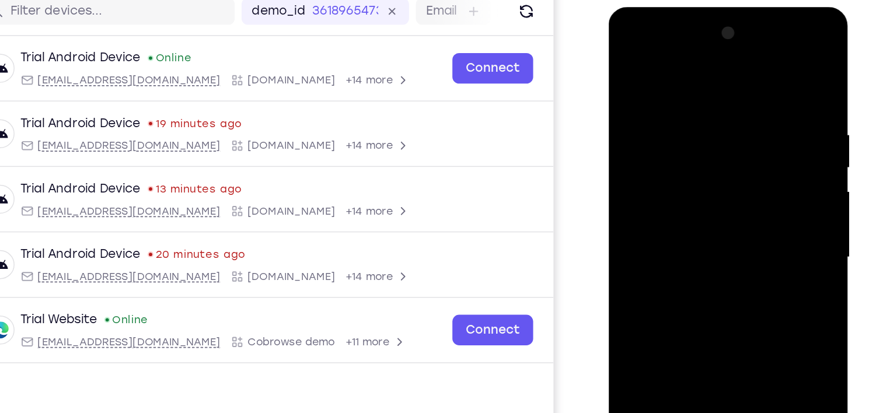
click at [701, 99] on div at bounding box center [690, 179] width 147 height 327
click at [700, 102] on div at bounding box center [690, 179] width 147 height 327
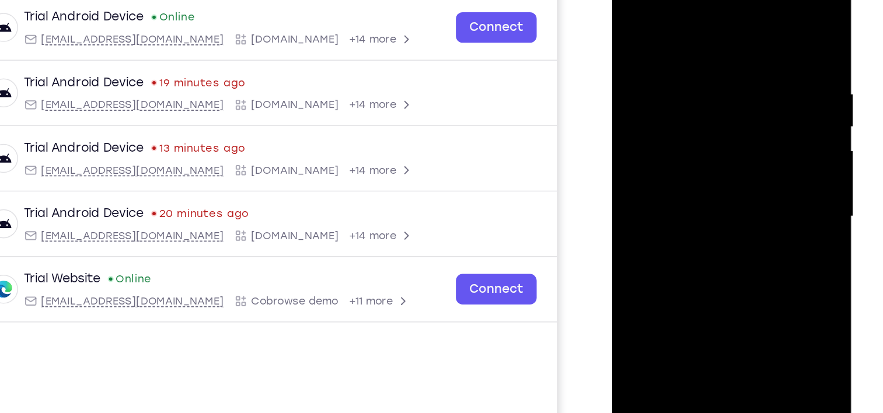
scroll to position [175, 0]
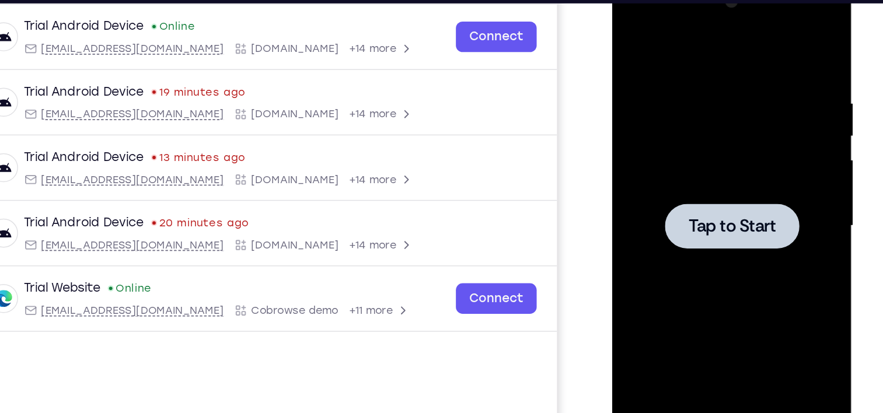
click at [674, 151] on span "Tap to Start" at bounding box center [695, 148] width 60 height 12
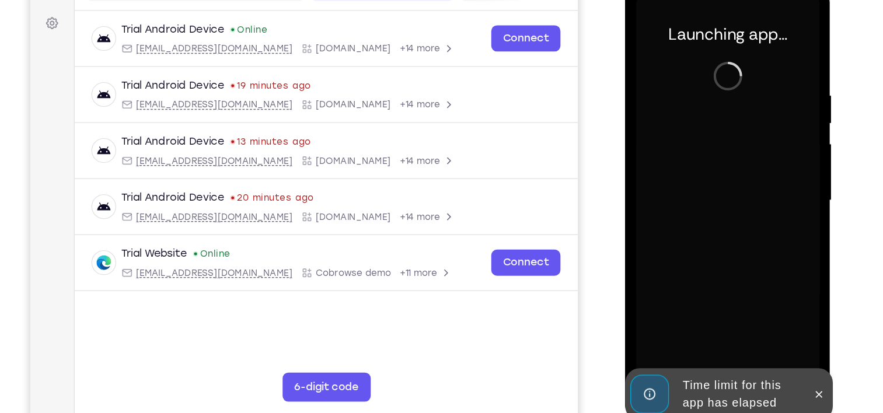
scroll to position [142, 0]
click at [774, 311] on button at bounding box center [780, 312] width 19 height 19
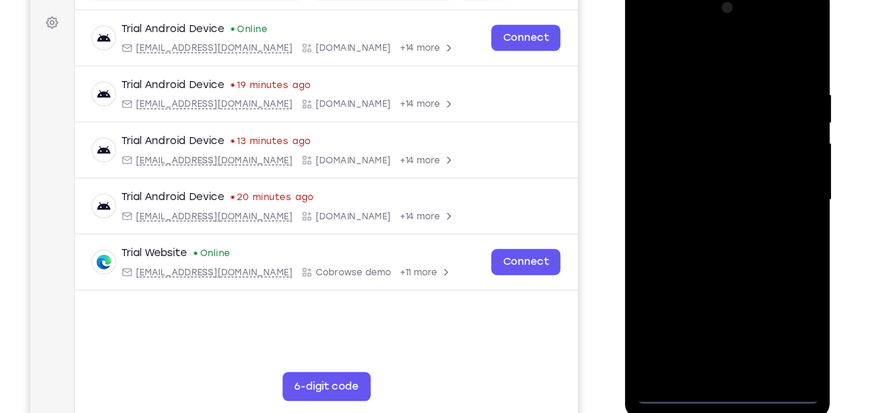
click at [705, 312] on div at bounding box center [707, 157] width 147 height 327
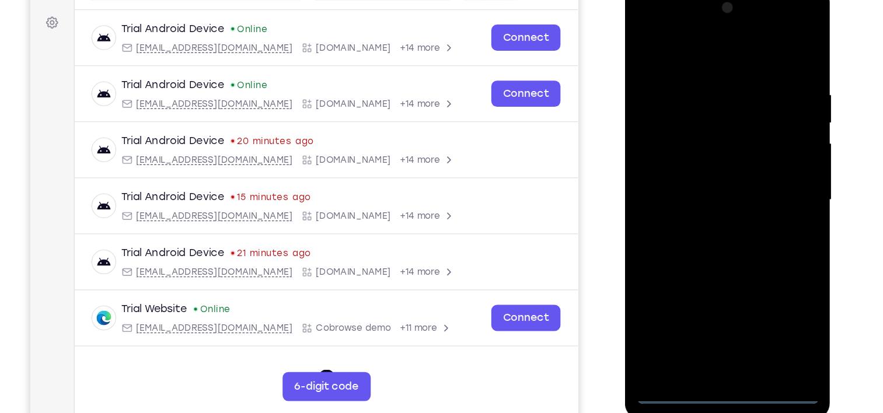
click at [762, 253] on div at bounding box center [707, 157] width 147 height 327
click at [719, 39] on div at bounding box center [707, 157] width 147 height 327
click at [751, 151] on div at bounding box center [707, 157] width 147 height 327
click at [697, 182] on div at bounding box center [707, 157] width 147 height 327
click at [695, 151] on div at bounding box center [707, 157] width 147 height 327
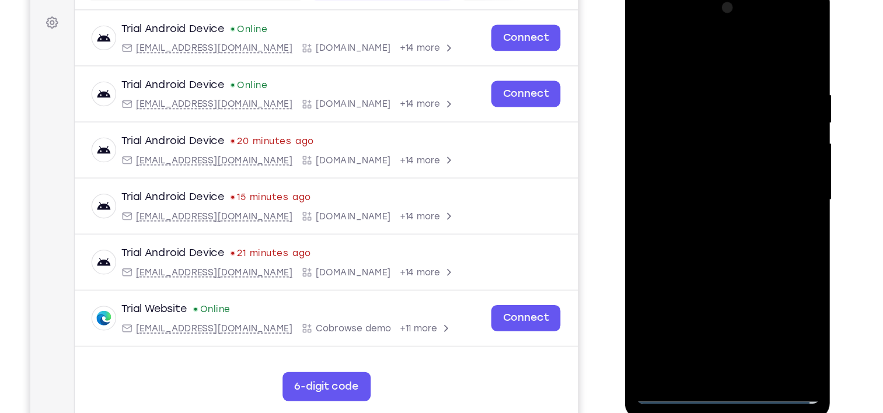
click at [695, 139] on div at bounding box center [707, 157] width 147 height 327
click at [748, 75] on div at bounding box center [707, 157] width 147 height 327
click at [744, 197] on div at bounding box center [707, 157] width 147 height 327
drag, startPoint x: 664, startPoint y: 43, endPoint x: 840, endPoint y: 47, distance: 176.3
click at [791, 47] on html "Online web based iOS Simulators and Android Emulators. Run iPhone, iPad, Mobile…" at bounding box center [708, 160] width 166 height 350
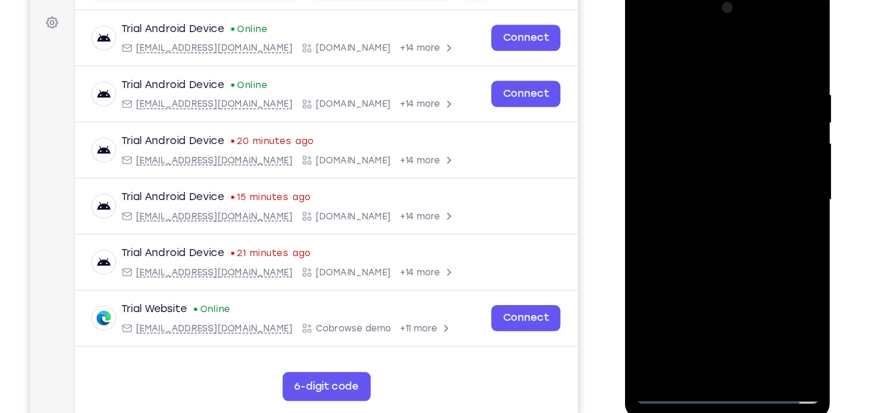
click at [765, 54] on div at bounding box center [707, 157] width 147 height 327
click at [687, 296] on div at bounding box center [707, 157] width 147 height 327
click at [704, 38] on div at bounding box center [707, 157] width 147 height 327
click at [752, 39] on div at bounding box center [707, 157] width 147 height 327
click at [700, 58] on div at bounding box center [707, 157] width 147 height 327
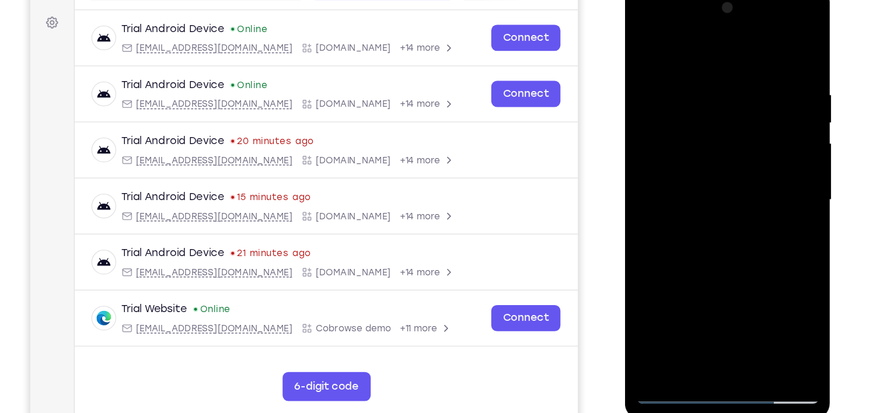
click at [709, 207] on div at bounding box center [707, 157] width 147 height 327
click at [699, 60] on div at bounding box center [707, 157] width 147 height 327
click at [753, 116] on div at bounding box center [707, 157] width 147 height 327
click at [714, 54] on div at bounding box center [707, 157] width 147 height 327
click at [759, 76] on div at bounding box center [707, 157] width 147 height 327
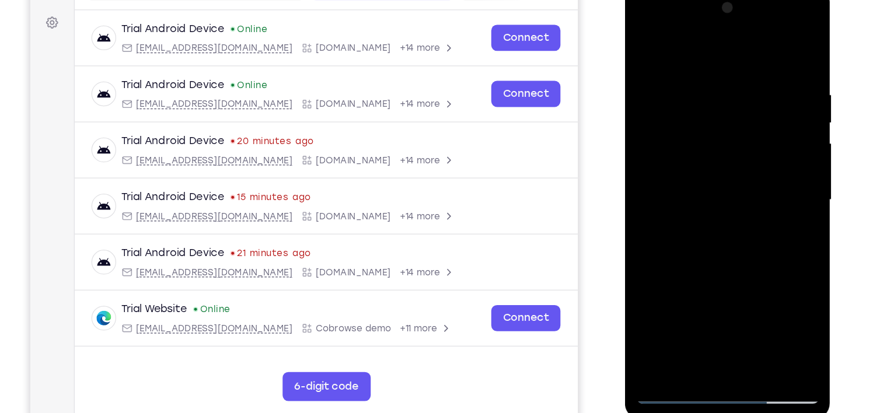
click at [758, 93] on div at bounding box center [707, 157] width 147 height 327
click at [757, 113] on div at bounding box center [707, 157] width 147 height 327
click at [759, 139] on div at bounding box center [707, 157] width 147 height 327
click at [761, 160] on div at bounding box center [707, 157] width 147 height 327
click at [761, 188] on div at bounding box center [707, 157] width 147 height 327
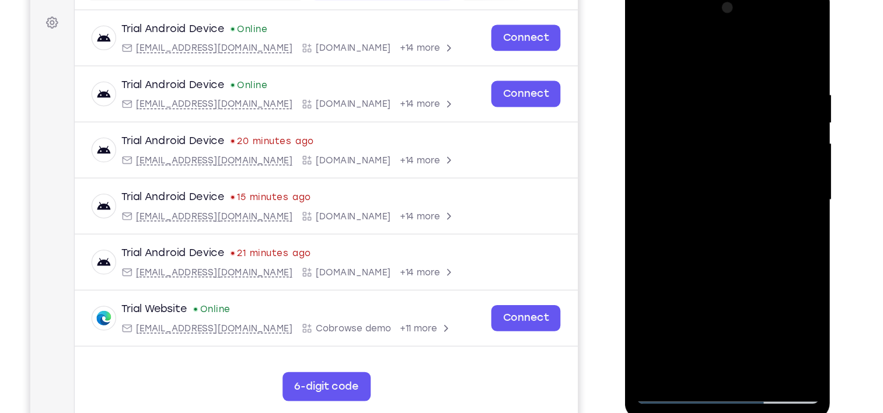
click at [760, 210] on div at bounding box center [707, 157] width 147 height 327
click at [758, 225] on div at bounding box center [707, 157] width 147 height 327
click at [758, 246] on div at bounding box center [707, 157] width 147 height 327
click at [758, 265] on div at bounding box center [707, 157] width 147 height 327
drag, startPoint x: 729, startPoint y: 253, endPoint x: 734, endPoint y: 111, distance: 141.9
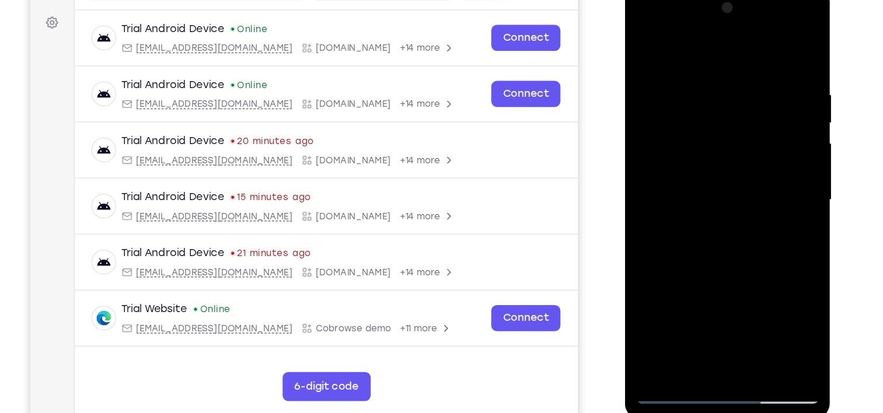
click at [734, 111] on div at bounding box center [707, 157] width 147 height 327
click at [770, 234] on div at bounding box center [707, 157] width 147 height 327
click at [768, 281] on div at bounding box center [707, 157] width 147 height 327
drag, startPoint x: 714, startPoint y: 266, endPoint x: 717, endPoint y: 75, distance: 190.9
click at [717, 75] on div at bounding box center [707, 157] width 147 height 327
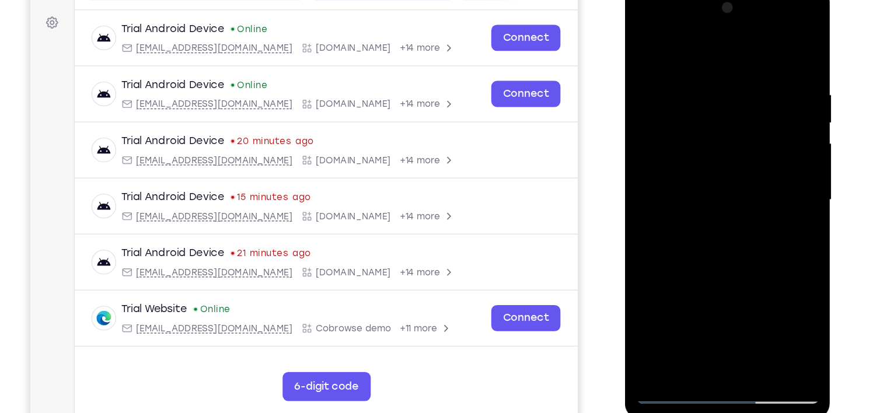
click at [765, 135] on div at bounding box center [707, 157] width 147 height 327
drag, startPoint x: 727, startPoint y: 256, endPoint x: 737, endPoint y: 109, distance: 148.0
click at [737, 109] on div at bounding box center [707, 157] width 147 height 327
drag, startPoint x: 745, startPoint y: 258, endPoint x: 753, endPoint y: 169, distance: 89.6
click at [753, 169] on div at bounding box center [707, 157] width 147 height 327
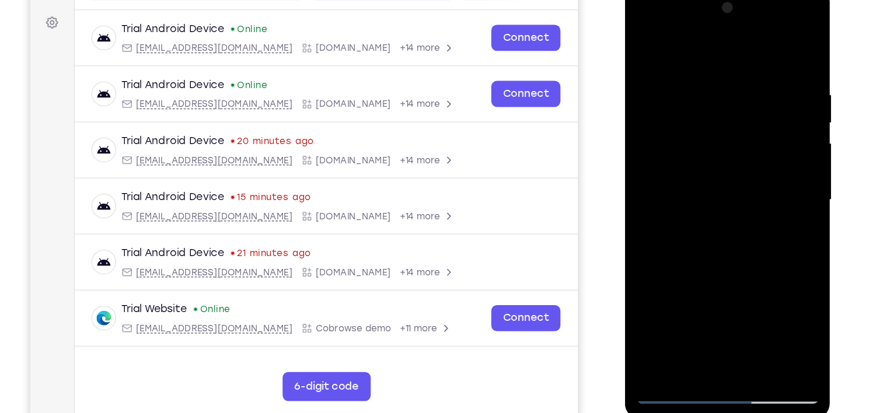
click at [766, 163] on div at bounding box center [707, 157] width 147 height 327
click at [767, 192] on div at bounding box center [707, 157] width 147 height 327
click at [767, 212] on div at bounding box center [707, 157] width 147 height 327
drag, startPoint x: 732, startPoint y: 250, endPoint x: 748, endPoint y: 82, distance: 168.8
click at [748, 82] on div at bounding box center [707, 157] width 147 height 327
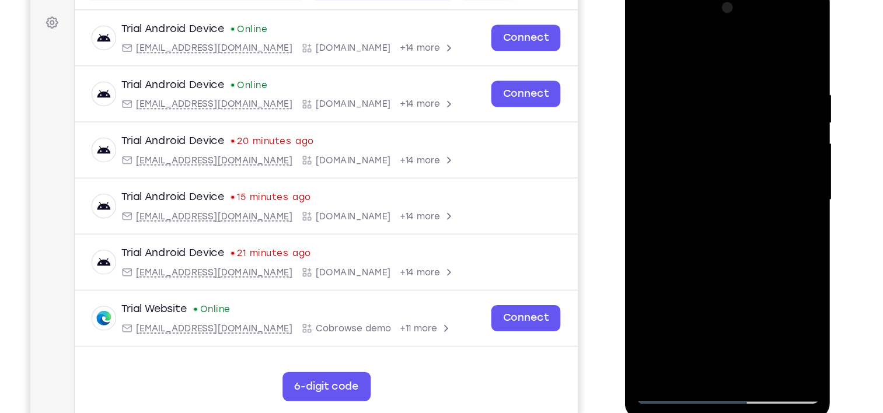
drag, startPoint x: 732, startPoint y: 217, endPoint x: 743, endPoint y: 117, distance: 100.4
click at [743, 117] on div at bounding box center [707, 157] width 147 height 327
drag, startPoint x: 742, startPoint y: 231, endPoint x: 743, endPoint y: 138, distance: 93.4
click at [743, 138] on div at bounding box center [707, 157] width 147 height 327
click at [757, 133] on div at bounding box center [707, 157] width 147 height 327
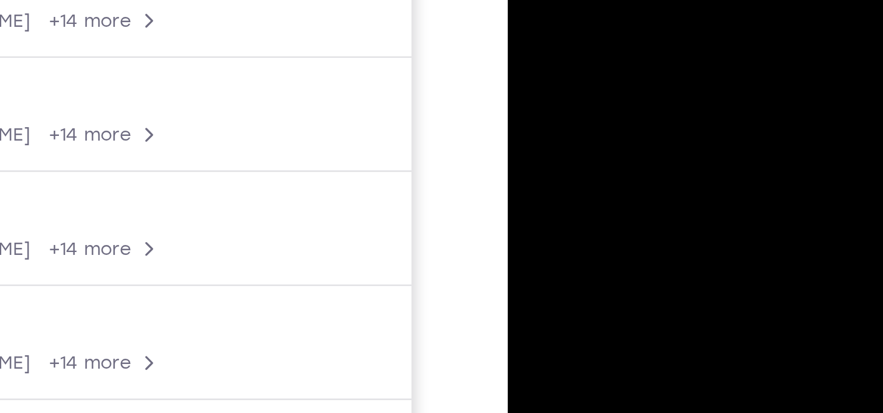
drag, startPoint x: 609, startPoint y: -22, endPoint x: 601, endPoint y: -95, distance: 72.8
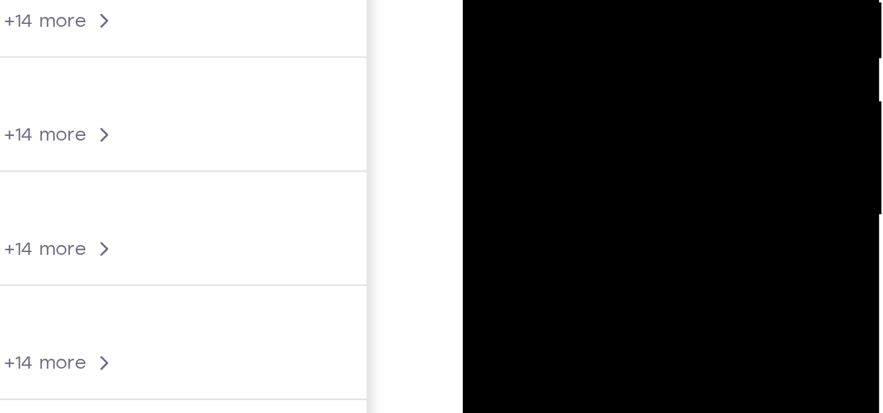
drag, startPoint x: 581, startPoint y: -3, endPoint x: 581, endPoint y: -99, distance: 95.7
drag, startPoint x: 561, startPoint y: -4, endPoint x: 564, endPoint y: -44, distance: 39.8
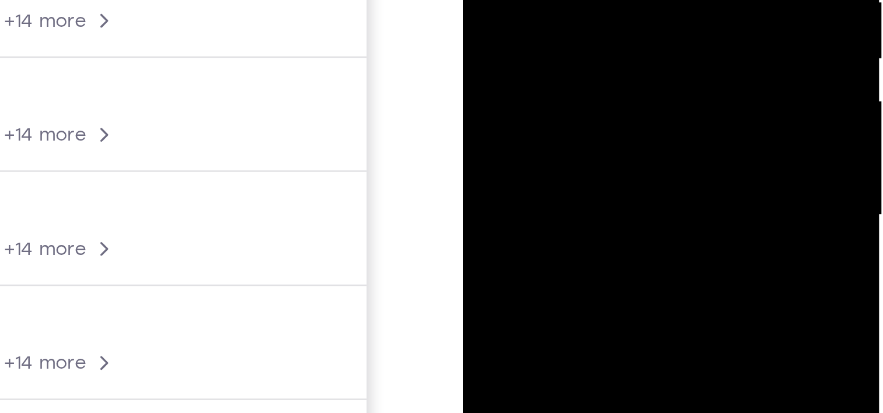
drag, startPoint x: 563, startPoint y: -12, endPoint x: 570, endPoint y: -111, distance: 98.9
drag, startPoint x: 564, startPoint y: -26, endPoint x: 571, endPoint y: -83, distance: 57.6
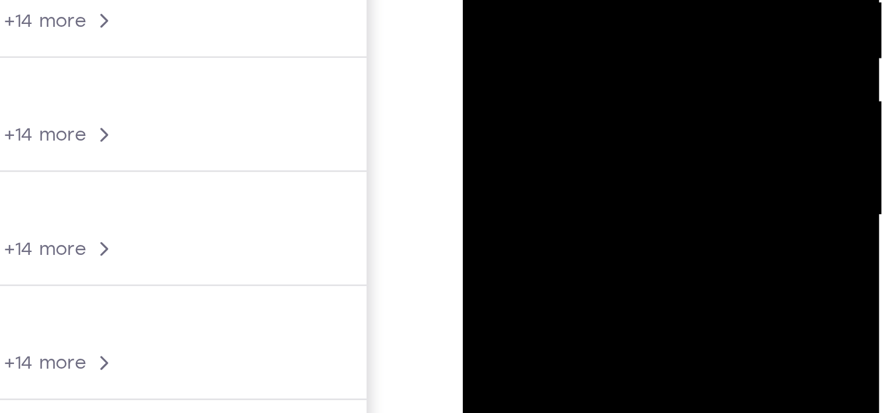
drag, startPoint x: 560, startPoint y: 1, endPoint x: 572, endPoint y: -107, distance: 108.7
drag, startPoint x: 556, startPoint y: 4, endPoint x: 561, endPoint y: -74, distance: 77.8
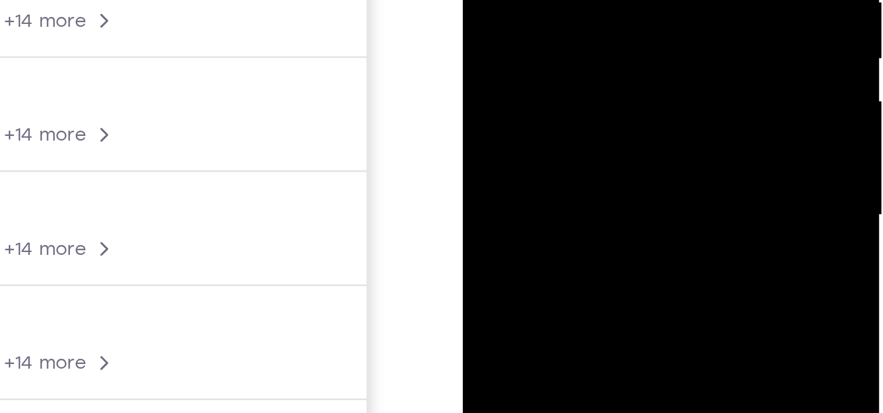
drag, startPoint x: 553, startPoint y: 9, endPoint x: 564, endPoint y: -51, distance: 61.0
drag, startPoint x: 556, startPoint y: 13, endPoint x: 571, endPoint y: -68, distance: 82.5
drag, startPoint x: 560, startPoint y: 12, endPoint x: 573, endPoint y: -70, distance: 83.3
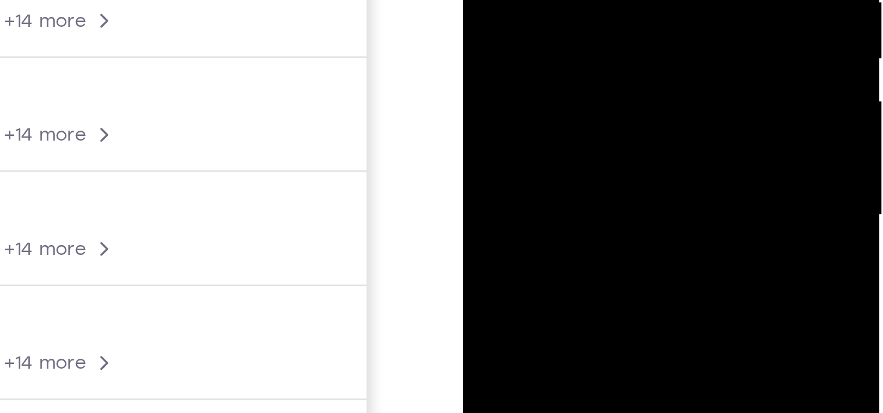
drag, startPoint x: 552, startPoint y: -1, endPoint x: 559, endPoint y: -87, distance: 86.1
drag, startPoint x: 549, startPoint y: 12, endPoint x: 556, endPoint y: -60, distance: 72.1
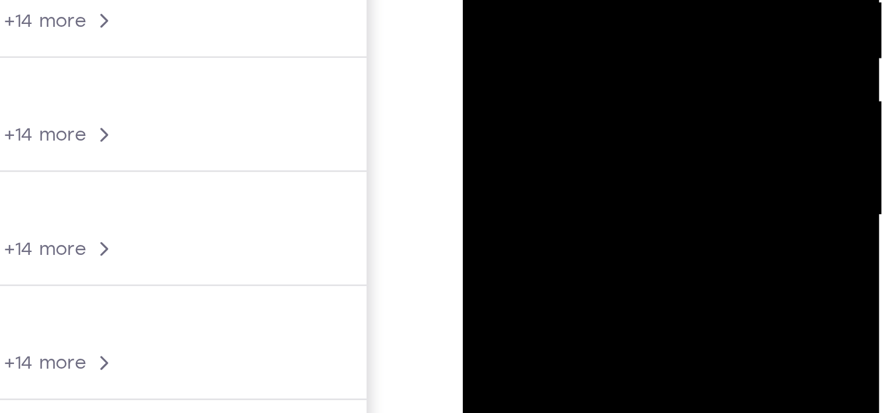
drag, startPoint x: 546, startPoint y: 10, endPoint x: 560, endPoint y: -100, distance: 111.2
drag, startPoint x: 549, startPoint y: 11, endPoint x: 563, endPoint y: -111, distance: 122.2
drag, startPoint x: 564, startPoint y: 8, endPoint x: 572, endPoint y: -100, distance: 108.9
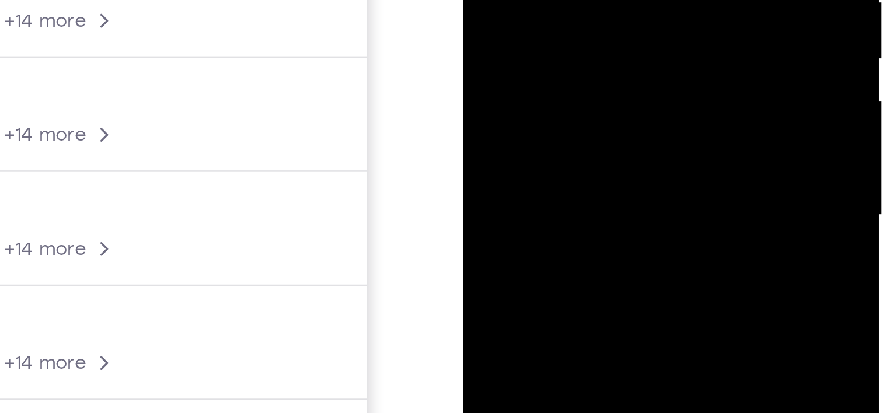
drag, startPoint x: 553, startPoint y: -1, endPoint x: 561, endPoint y: -88, distance: 86.8
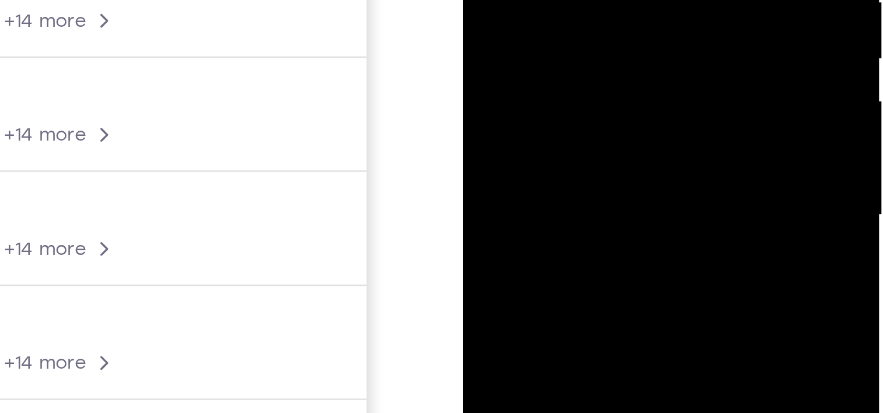
drag, startPoint x: 560, startPoint y: 8, endPoint x: 564, endPoint y: -27, distance: 34.7
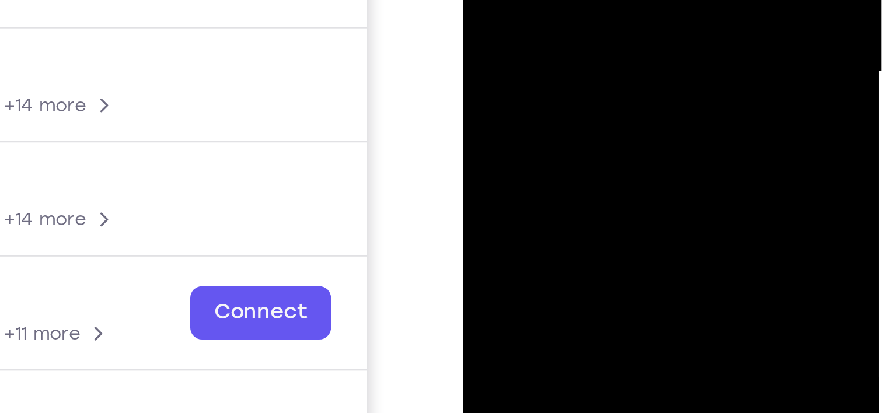
scroll to position [142, 0]
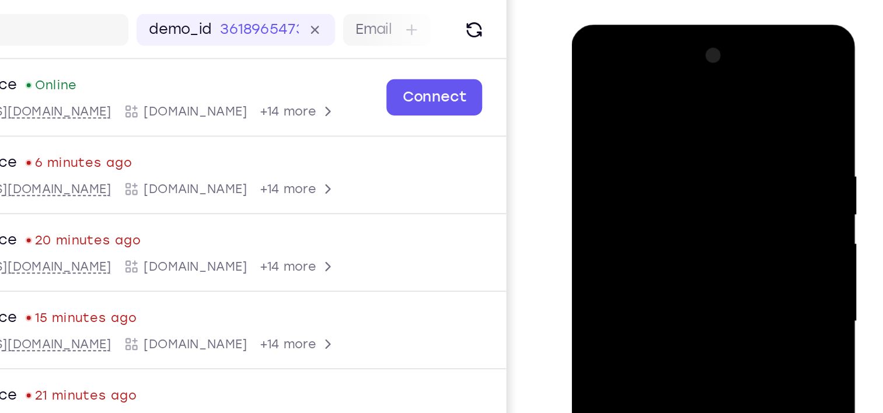
scroll to position [11, 0]
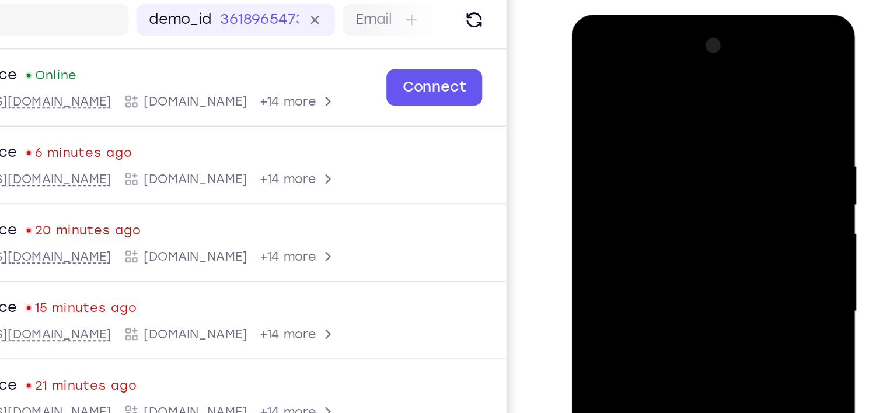
click at [591, 68] on div at bounding box center [654, 186] width 147 height 327
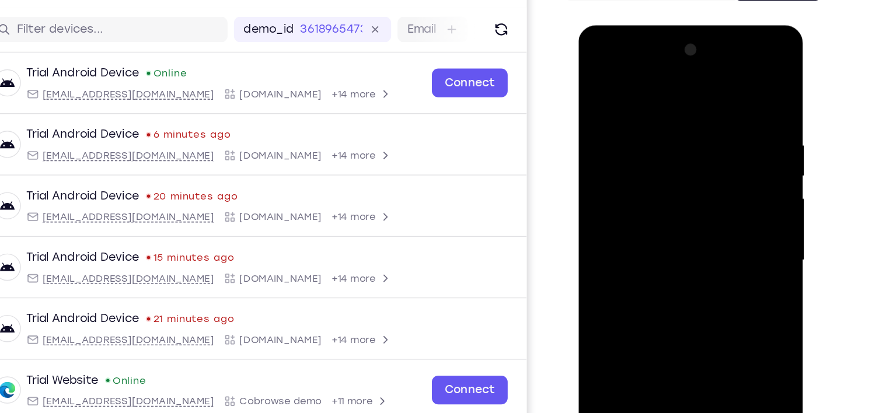
scroll to position [69, 0]
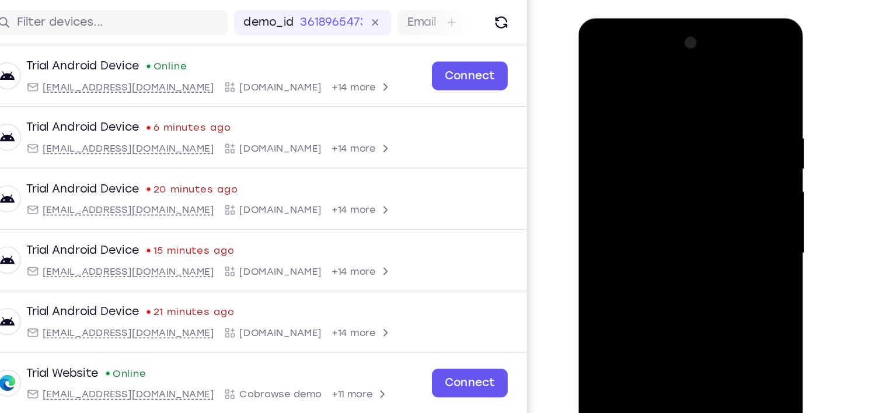
click at [657, 204] on div at bounding box center [660, 190] width 147 height 327
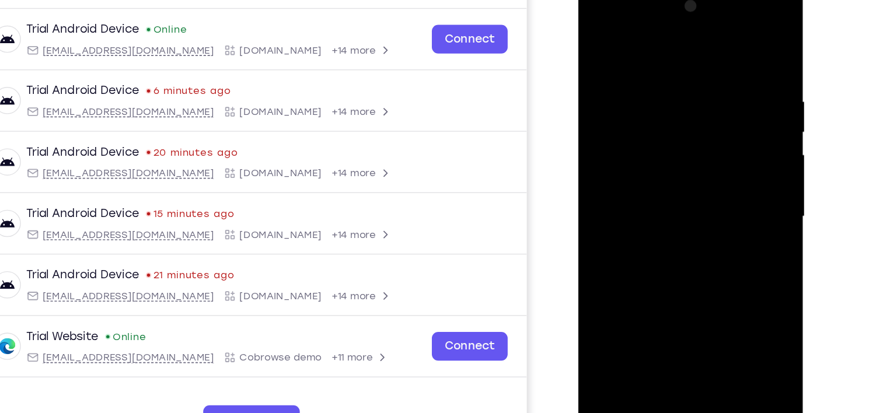
scroll to position [108, 0]
drag, startPoint x: 658, startPoint y: 49, endPoint x: 657, endPoint y: 55, distance: 6.0
click at [657, 55] on div at bounding box center [660, 153] width 147 height 327
click at [707, 63] on div at bounding box center [660, 153] width 147 height 327
drag, startPoint x: 679, startPoint y: 50, endPoint x: 602, endPoint y: 319, distance: 279.9
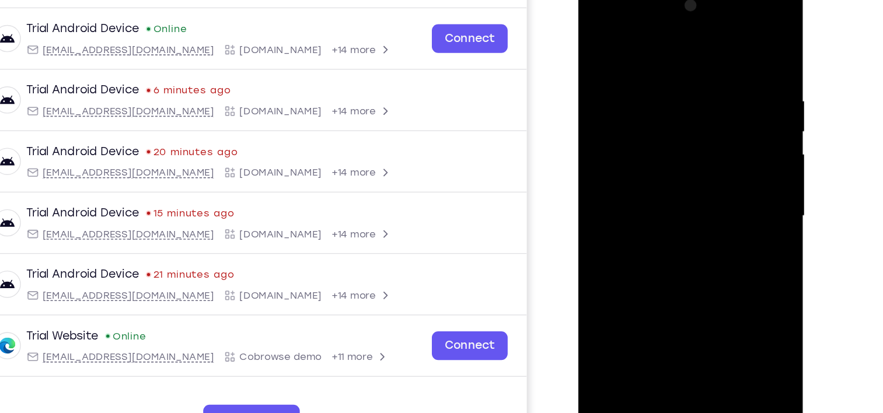
click at [602, 319] on div at bounding box center [660, 155] width 165 height 348
click at [626, 54] on div at bounding box center [660, 153] width 147 height 327
click at [704, 68] on div at bounding box center [660, 153] width 147 height 327
click at [595, 32] on div at bounding box center [660, 153] width 147 height 327
click at [688, 289] on div at bounding box center [660, 153] width 147 height 327
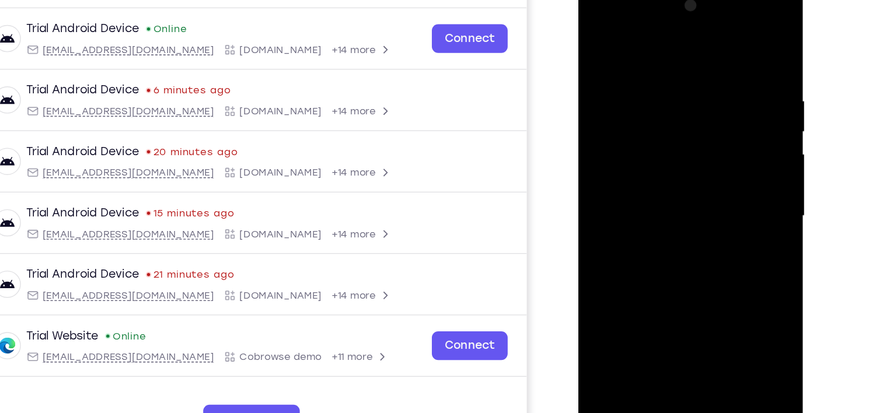
click at [664, 217] on div at bounding box center [660, 153] width 147 height 327
drag, startPoint x: 666, startPoint y: 285, endPoint x: 678, endPoint y: -11, distance: 296.1
click at [678, 0] on div at bounding box center [660, 155] width 165 height 348
drag, startPoint x: 662, startPoint y: 134, endPoint x: 610, endPoint y: 319, distance: 192.6
click at [610, 319] on div at bounding box center [660, 155] width 165 height 348
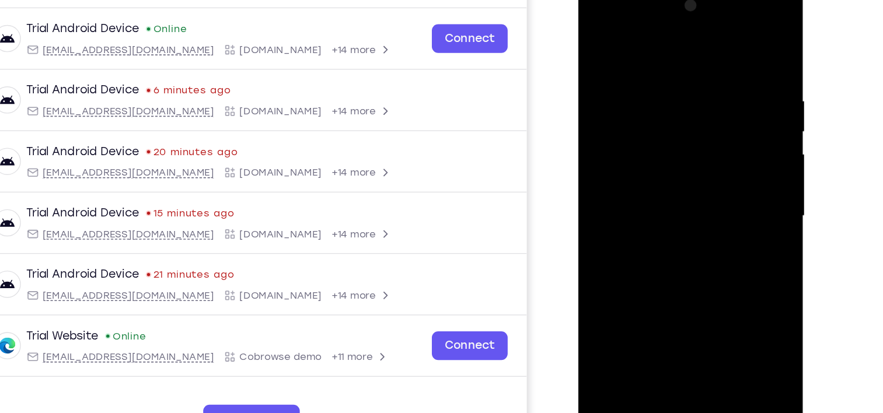
click at [645, 170] on div at bounding box center [660, 153] width 147 height 327
click at [598, 36] on div at bounding box center [660, 153] width 147 height 327
drag, startPoint x: 640, startPoint y: 261, endPoint x: 644, endPoint y: -49, distance: 309.9
click at [644, 0] on html "Online web based iOS Simulators and Android Emulators. Run iPhone, iPad, Mobile…" at bounding box center [661, 156] width 166 height 350
drag, startPoint x: 623, startPoint y: 266, endPoint x: 637, endPoint y: 92, distance: 174.5
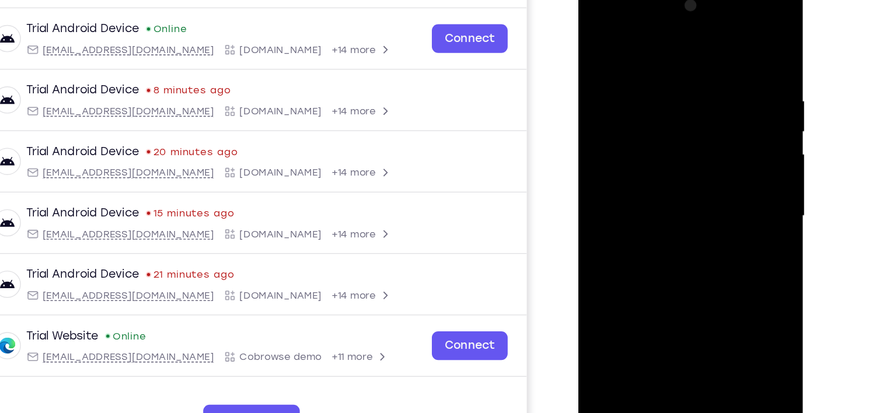
click at [637, 92] on div at bounding box center [660, 153] width 147 height 327
drag, startPoint x: 633, startPoint y: 266, endPoint x: 652, endPoint y: 103, distance: 163.9
click at [652, 103] on div at bounding box center [660, 153] width 147 height 327
drag, startPoint x: 641, startPoint y: 112, endPoint x: 622, endPoint y: 234, distance: 123.6
click at [622, 234] on div at bounding box center [660, 153] width 147 height 327
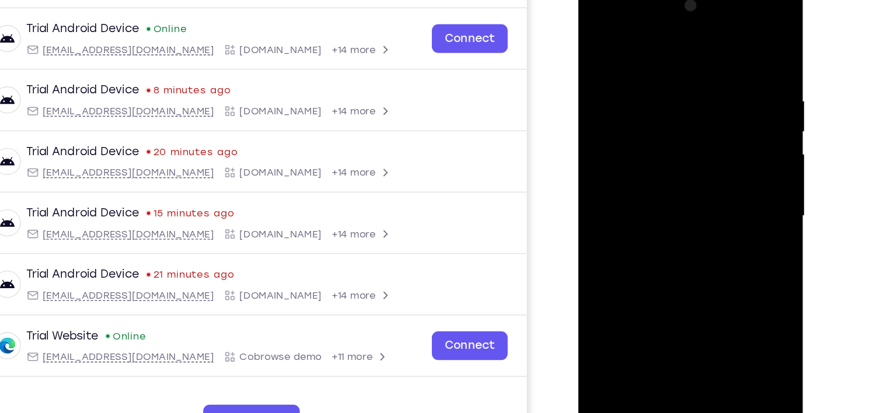
click at [647, 50] on div at bounding box center [660, 153] width 147 height 327
click at [604, 33] on div at bounding box center [660, 153] width 147 height 327
click at [631, 294] on div at bounding box center [660, 153] width 147 height 327
click at [661, 36] on div at bounding box center [660, 153] width 147 height 327
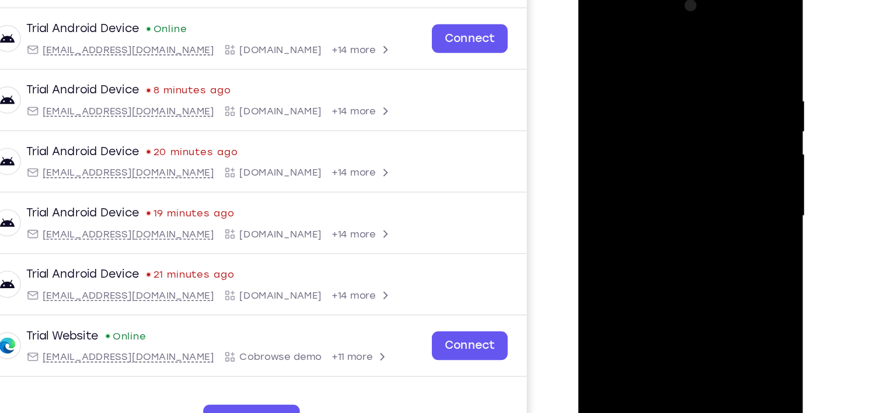
drag, startPoint x: 689, startPoint y: 146, endPoint x: 688, endPoint y: 24, distance: 122.0
click at [688, 24] on div at bounding box center [660, 153] width 147 height 327
drag, startPoint x: 658, startPoint y: 156, endPoint x: 670, endPoint y: 54, distance: 102.2
click at [670, 54] on div at bounding box center [660, 153] width 147 height 327
drag, startPoint x: 655, startPoint y: 142, endPoint x: 669, endPoint y: 41, distance: 101.4
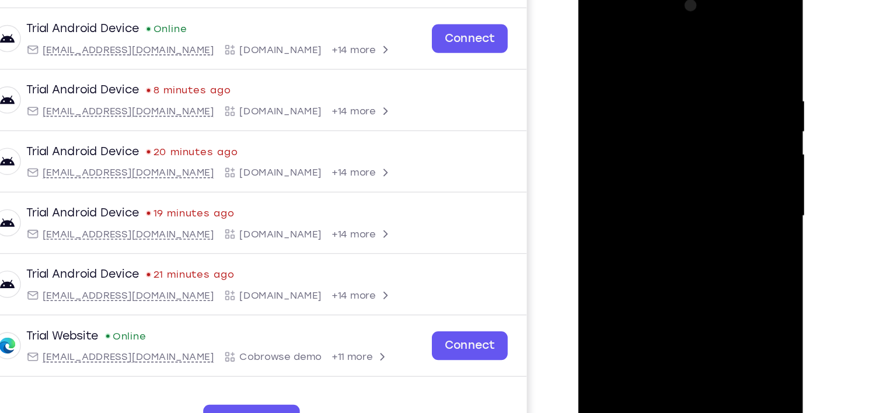
click at [669, 41] on div at bounding box center [660, 153] width 147 height 327
drag, startPoint x: 661, startPoint y: 165, endPoint x: 672, endPoint y: 95, distance: 70.8
click at [672, 95] on div at bounding box center [660, 153] width 147 height 327
drag, startPoint x: 676, startPoint y: 159, endPoint x: 683, endPoint y: 46, distance: 114.0
click at [683, 46] on div at bounding box center [660, 153] width 147 height 327
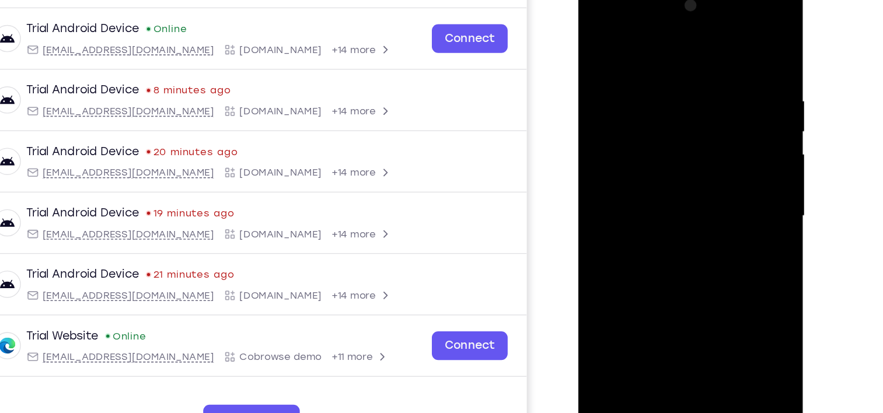
click at [601, 162] on div at bounding box center [660, 153] width 147 height 327
click at [603, 194] on div at bounding box center [660, 153] width 147 height 327
click at [614, 198] on div at bounding box center [660, 153] width 147 height 327
click at [622, 193] on div at bounding box center [660, 153] width 147 height 327
drag, startPoint x: 646, startPoint y: 65, endPoint x: 620, endPoint y: 187, distance: 124.7
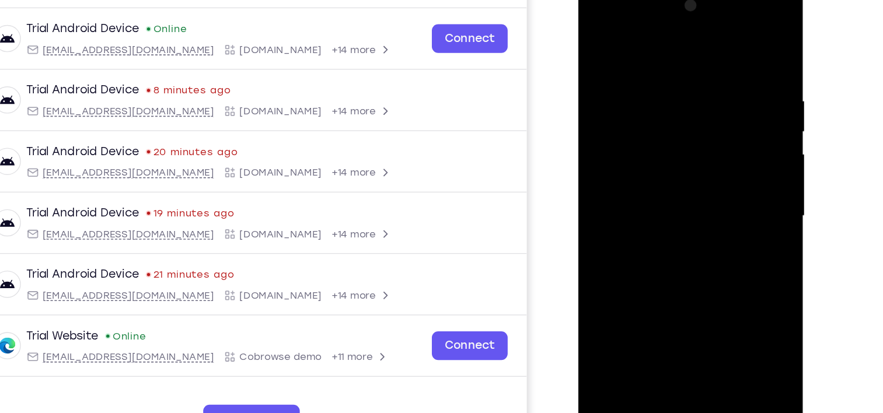
click at [620, 187] on div at bounding box center [660, 153] width 147 height 327
click at [660, 80] on div at bounding box center [660, 153] width 147 height 327
click at [618, 64] on div at bounding box center [660, 153] width 147 height 327
click at [595, 34] on div at bounding box center [660, 153] width 147 height 327
drag, startPoint x: 679, startPoint y: 153, endPoint x: 653, endPoint y: -35, distance: 190.4
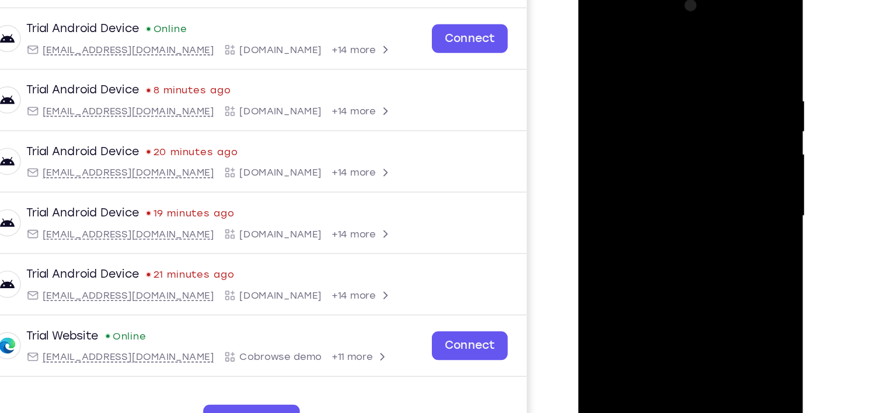
click at [653, 0] on html "Online web based iOS Simulators and Android Emulators. Run iPhone, iPad, Mobile…" at bounding box center [661, 156] width 166 height 350
drag, startPoint x: 660, startPoint y: 156, endPoint x: 662, endPoint y: 70, distance: 85.8
click at [662, 70] on div at bounding box center [660, 153] width 147 height 327
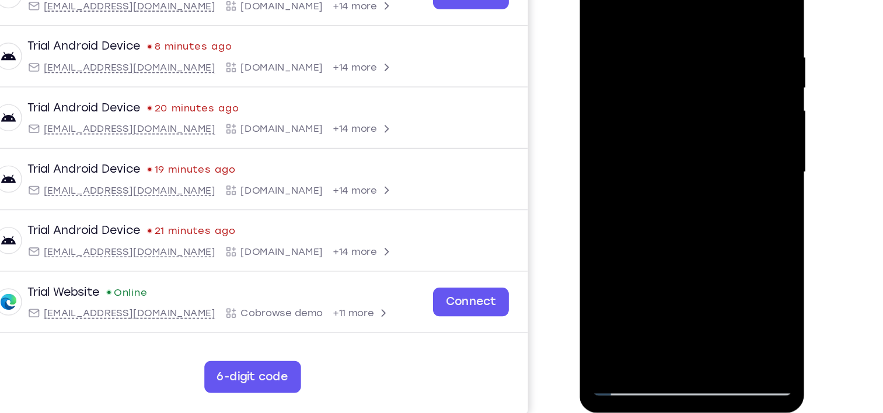
scroll to position [129, 0]
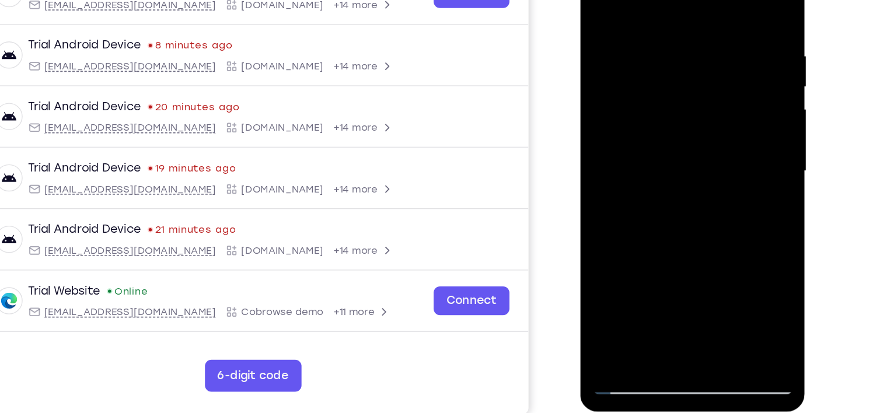
click at [622, 266] on div at bounding box center [662, 108] width 147 height 327
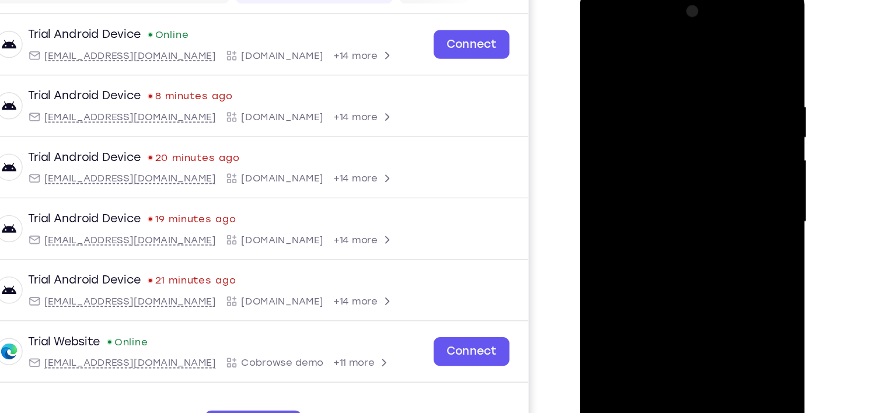
scroll to position [128, 0]
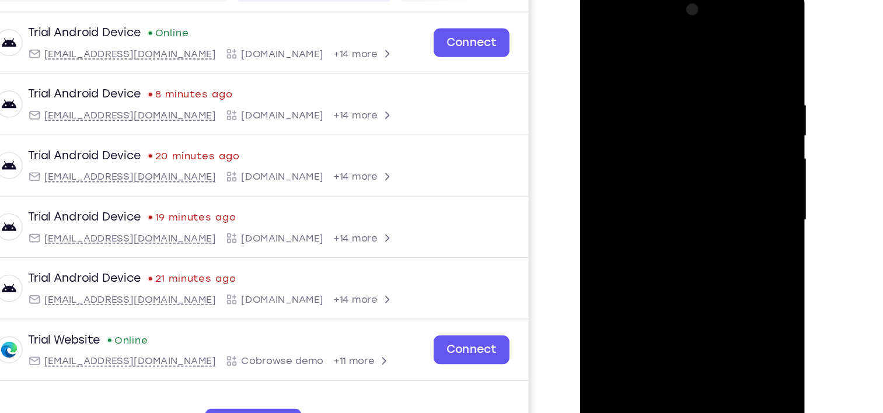
click at [629, 53] on div at bounding box center [662, 157] width 147 height 327
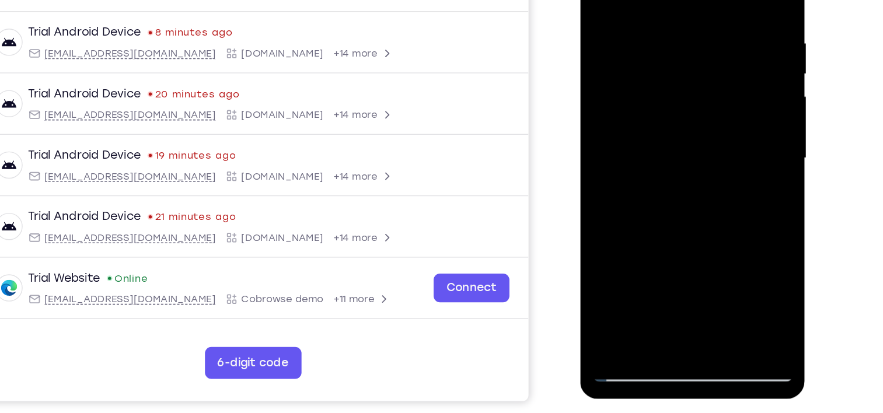
scroll to position [139, 0]
click at [612, 232] on div at bounding box center [662, 95] width 147 height 327
drag, startPoint x: 640, startPoint y: 191, endPoint x: 678, endPoint y: 6, distance: 188.7
click at [678, 6] on div at bounding box center [662, 95] width 147 height 327
drag, startPoint x: 661, startPoint y: 176, endPoint x: 659, endPoint y: 144, distance: 31.6
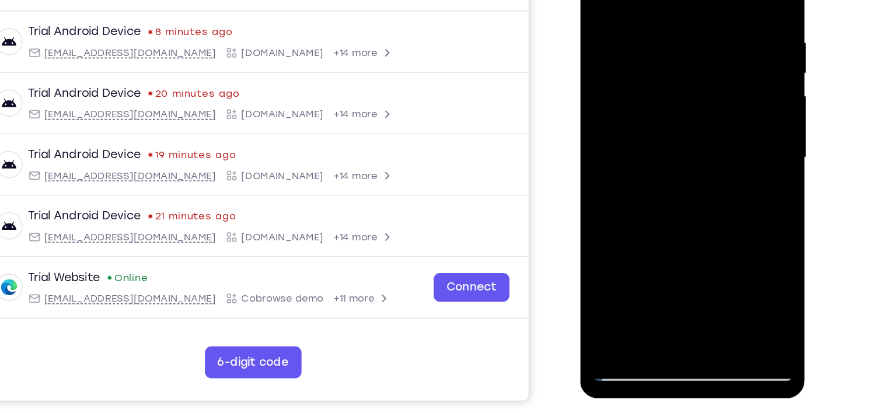
click at [659, 144] on div at bounding box center [662, 95] width 147 height 327
click at [724, 110] on div at bounding box center [662, 95] width 147 height 327
click at [696, 118] on div at bounding box center [662, 95] width 147 height 327
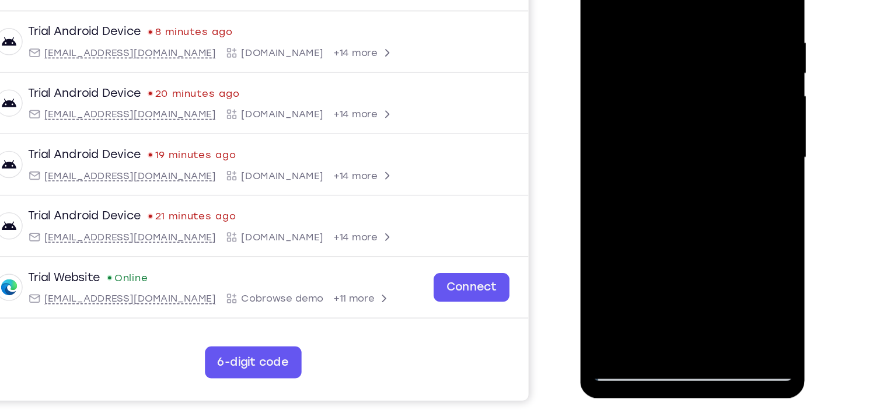
drag, startPoint x: 660, startPoint y: 204, endPoint x: 678, endPoint y: 67, distance: 138.3
click at [678, 67] on div at bounding box center [662, 95] width 147 height 327
drag, startPoint x: 672, startPoint y: 46, endPoint x: 637, endPoint y: 250, distance: 207.3
click at [637, 250] on div at bounding box center [662, 95] width 147 height 327
click at [636, 99] on div at bounding box center [662, 95] width 147 height 327
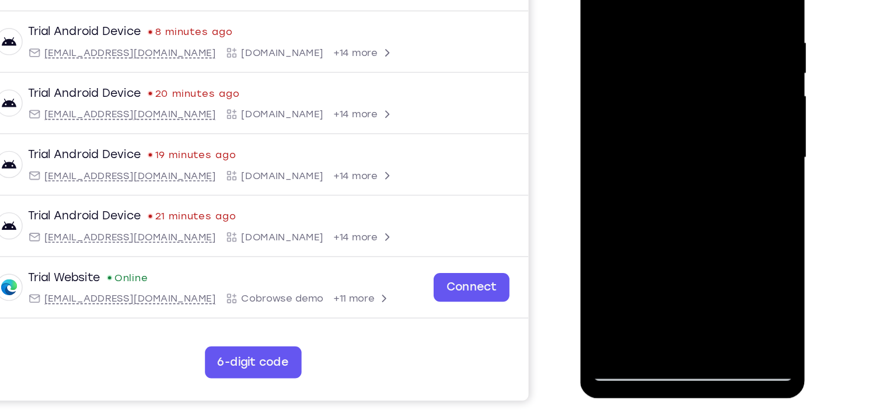
drag, startPoint x: 690, startPoint y: 28, endPoint x: 650, endPoint y: 187, distance: 163.6
click at [650, 187] on div at bounding box center [662, 95] width 147 height 327
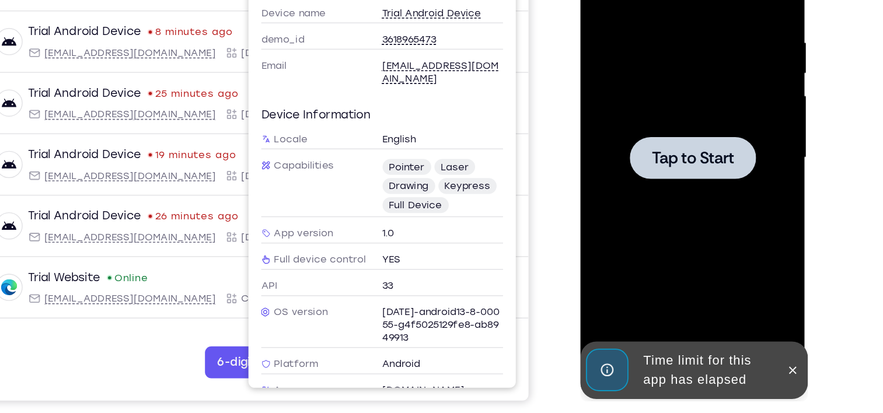
click at [567, 128] on div "Your Support Agent Your Customer Web iOS Android" at bounding box center [442, 188] width 654 height 431
